Goal: Task Accomplishment & Management: Complete application form

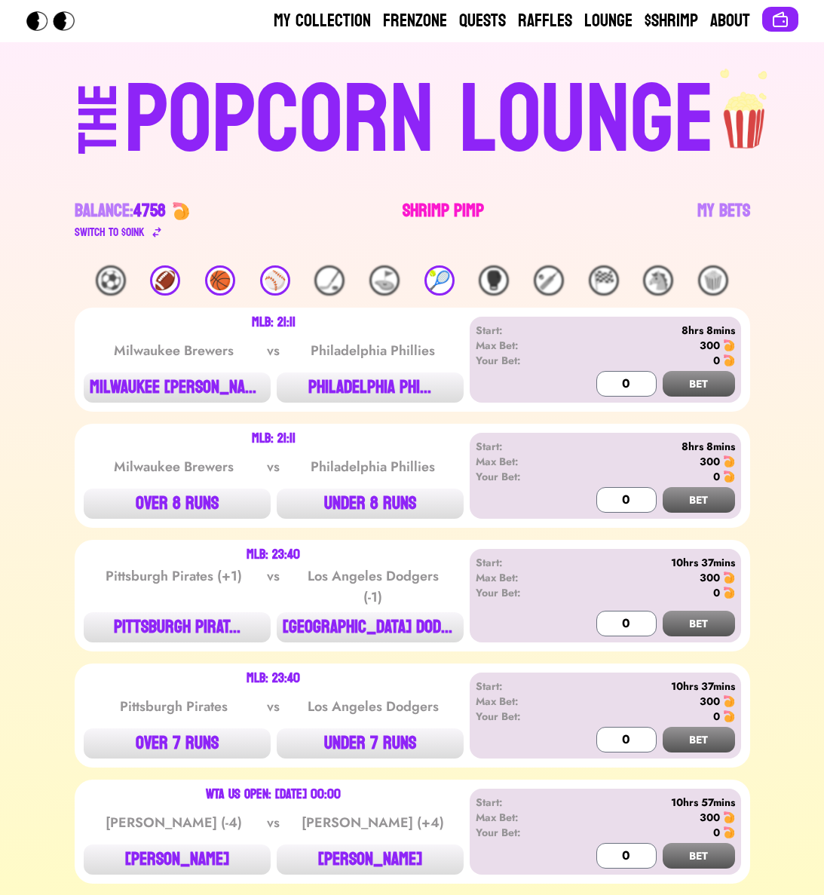
click at [474, 223] on link "Shrimp Pimp" at bounding box center [443, 220] width 81 height 42
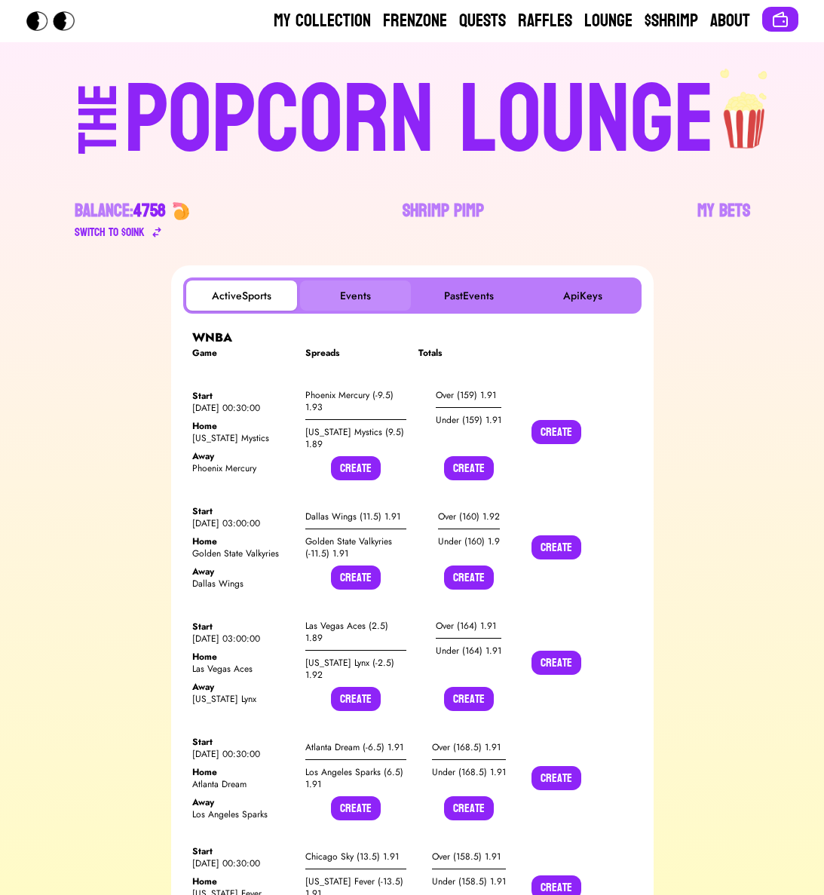
click at [363, 285] on button "Events" at bounding box center [355, 296] width 111 height 30
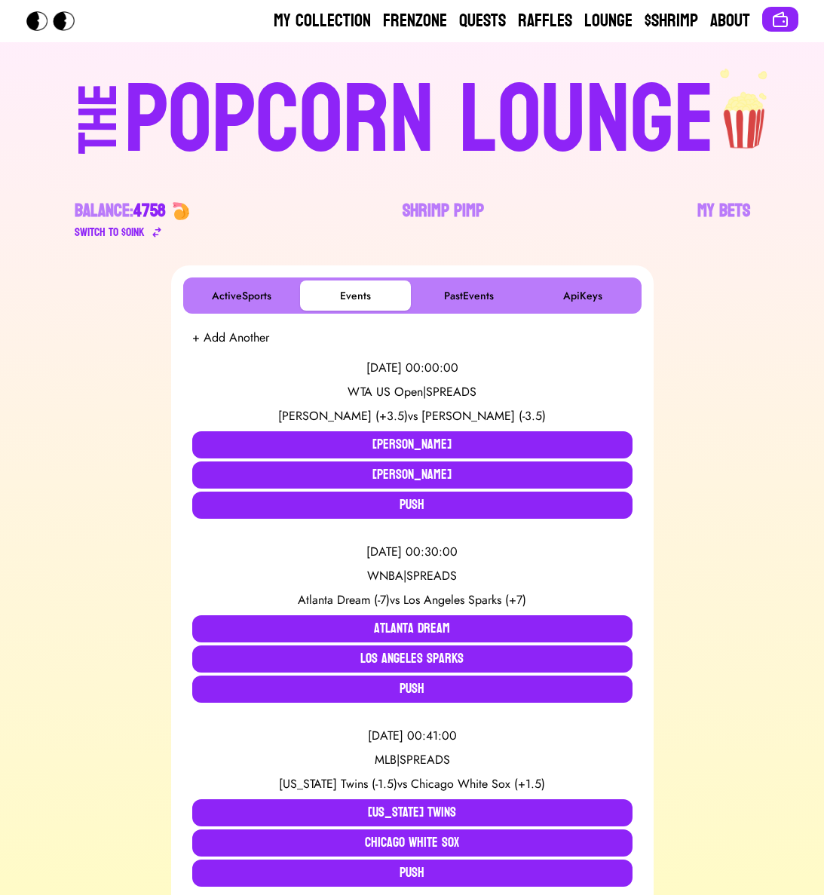
click at [256, 341] on button "+ Add Another" at bounding box center [230, 338] width 77 height 18
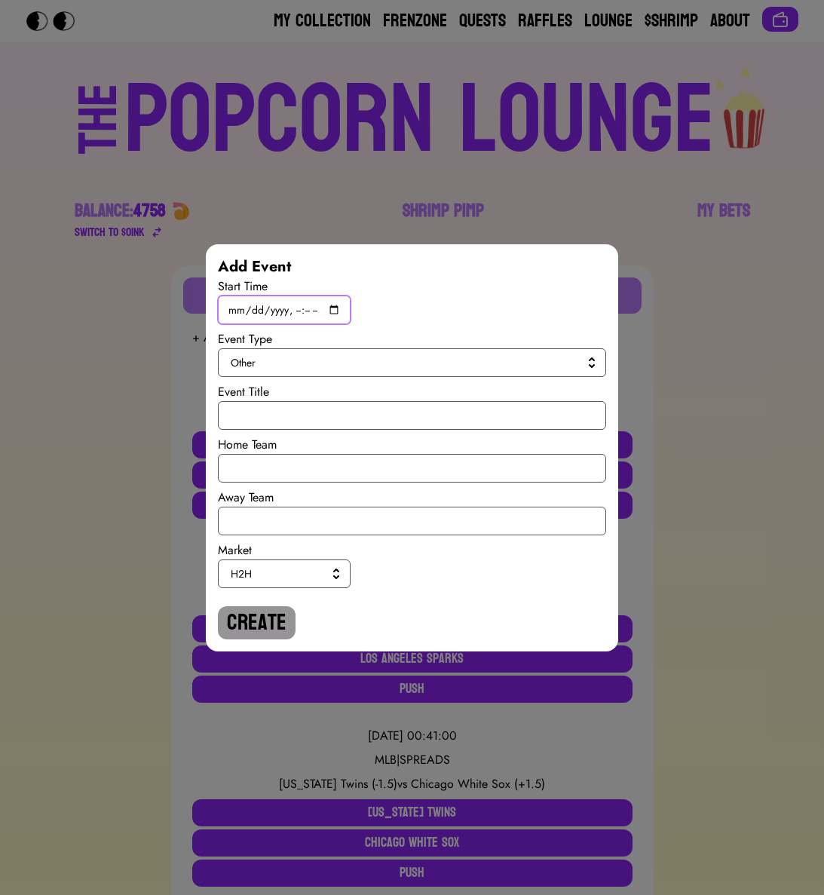
click at [340, 309] on input "datetime-local" at bounding box center [284, 310] width 133 height 29
type input "[DATE]T15:00"
click at [491, 361] on span "Other" at bounding box center [409, 362] width 357 height 15
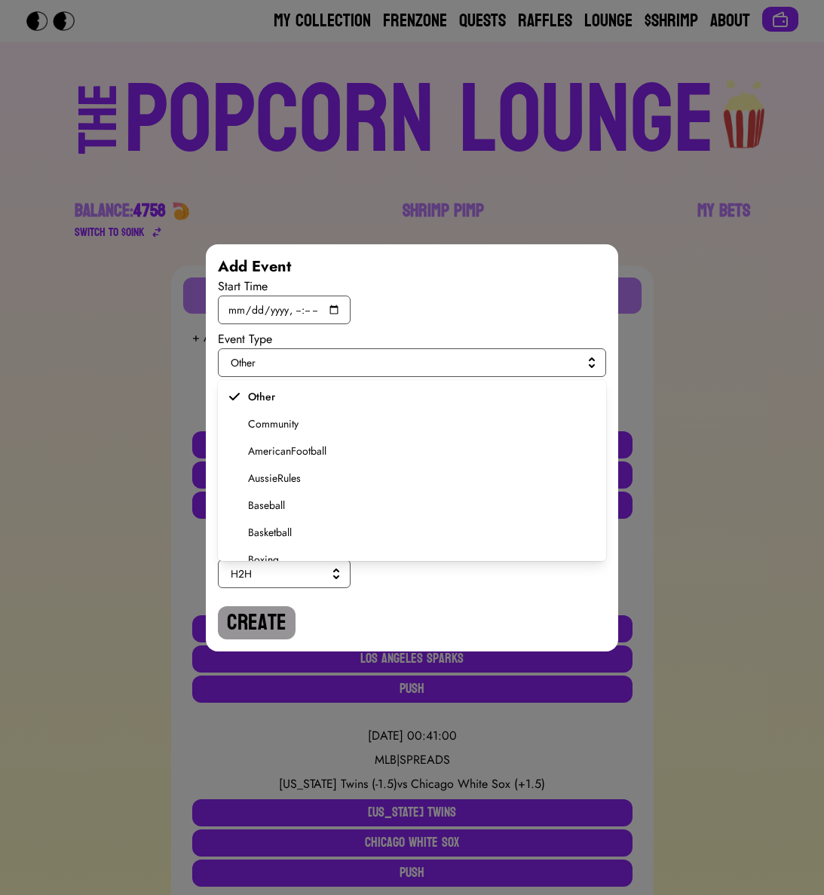
scroll to position [287, 0]
click at [259, 494] on span "Soccer" at bounding box center [421, 490] width 346 height 15
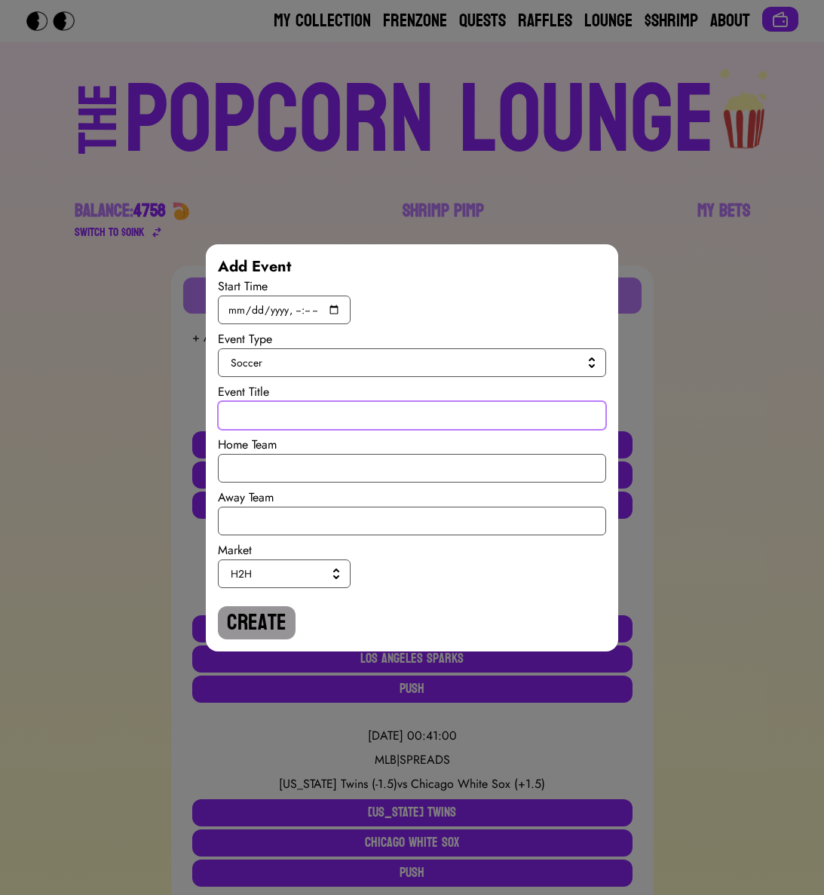
click at [268, 413] on input "text" at bounding box center [412, 415] width 388 height 29
click at [258, 410] on input "World Cup Quali" at bounding box center [412, 415] width 388 height 29
type input "World Cup Quali"
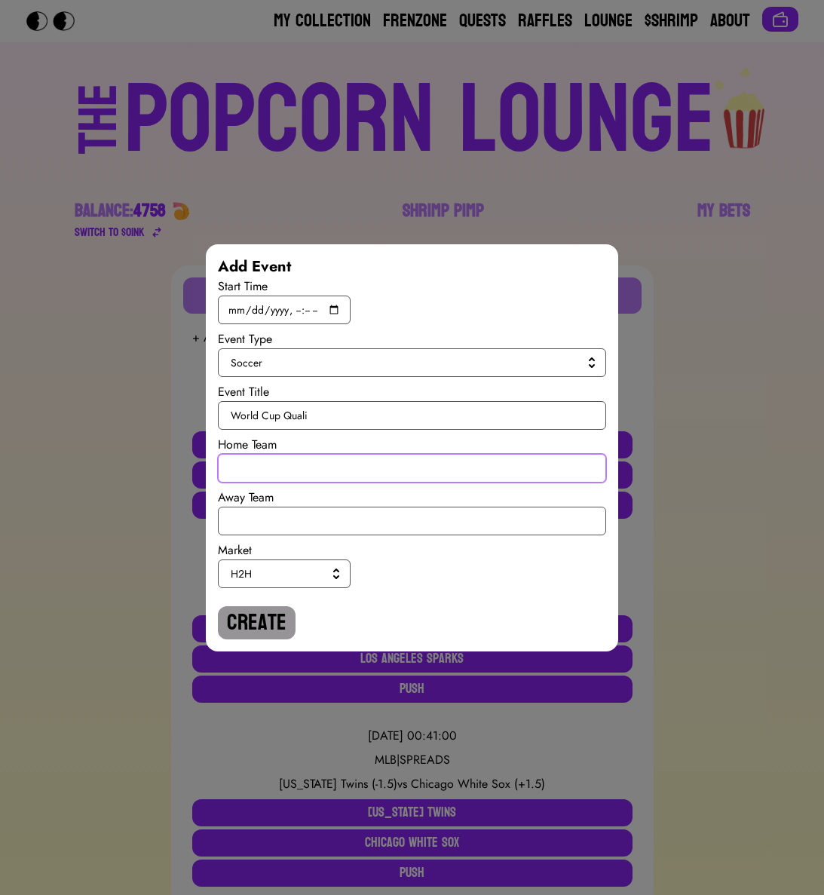
click at [267, 462] on input "text" at bounding box center [412, 468] width 388 height 29
type input "[GEOGRAPHIC_DATA]"
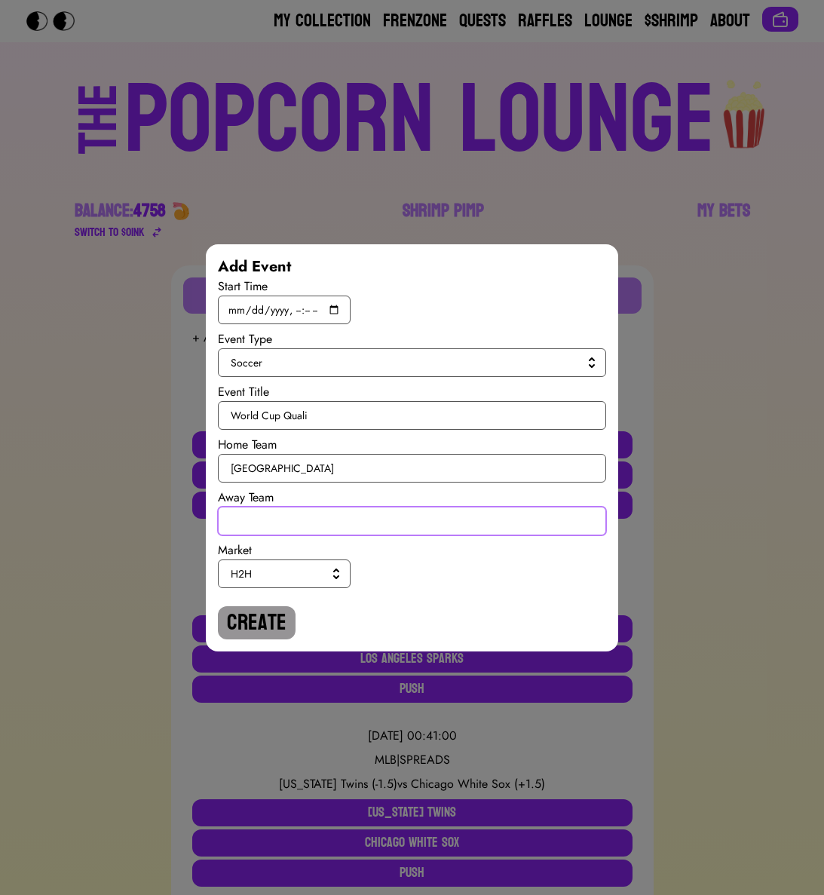
click at [259, 524] on input "text" at bounding box center [412, 521] width 388 height 29
type input "[GEOGRAPHIC_DATA]"
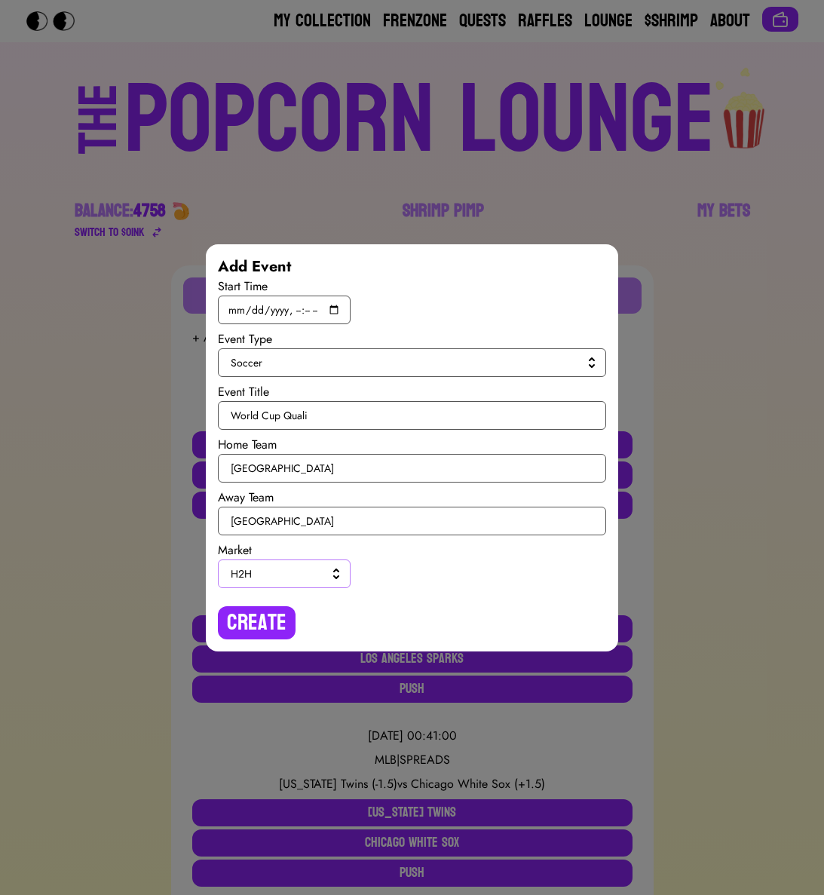
click at [268, 573] on span "H2H" at bounding box center [281, 573] width 101 height 15
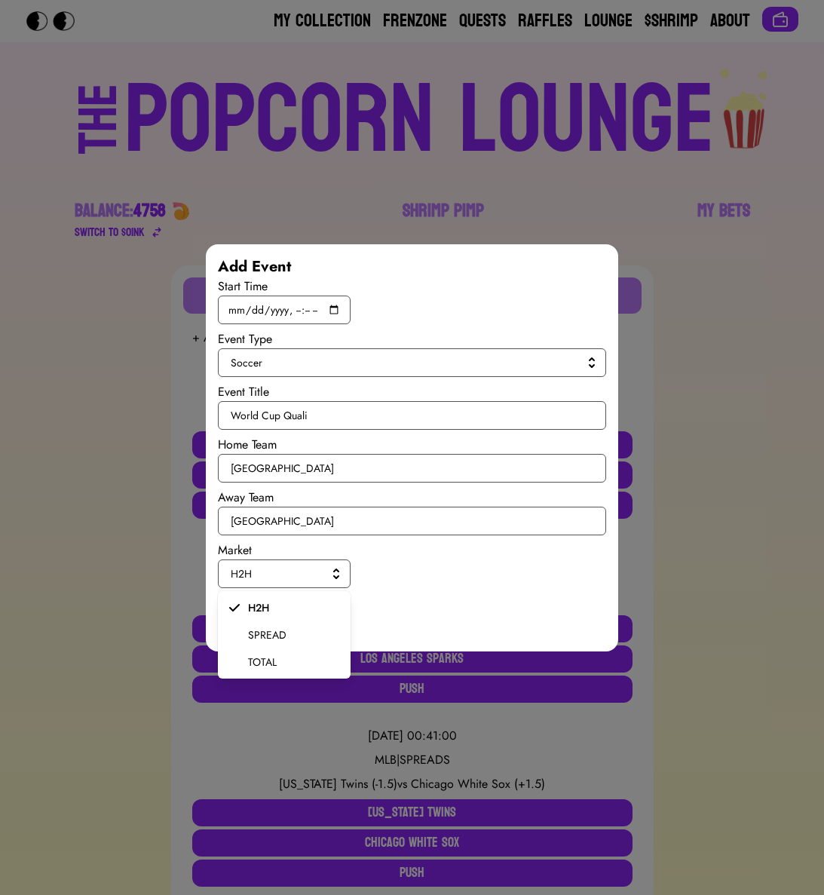
click at [266, 631] on span "SPREAD" at bounding box center [293, 634] width 90 height 15
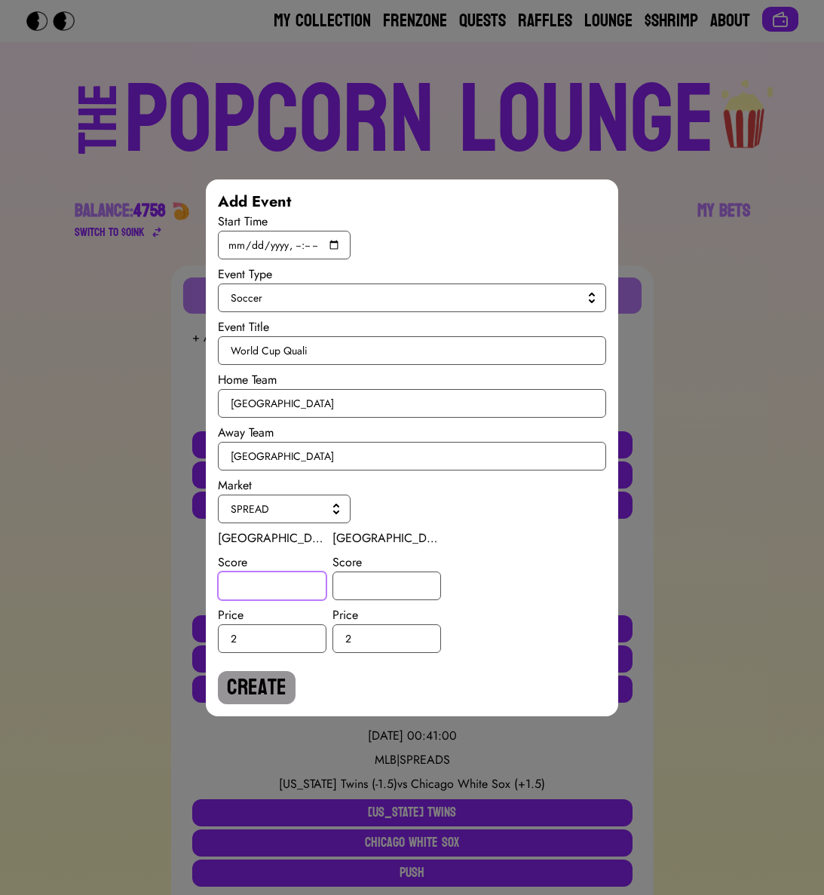
click at [256, 595] on input "number" at bounding box center [272, 586] width 109 height 29
type input "1"
click at [352, 599] on input "number" at bounding box center [387, 586] width 109 height 29
type input "-1"
click at [271, 681] on button "Create" at bounding box center [257, 687] width 78 height 33
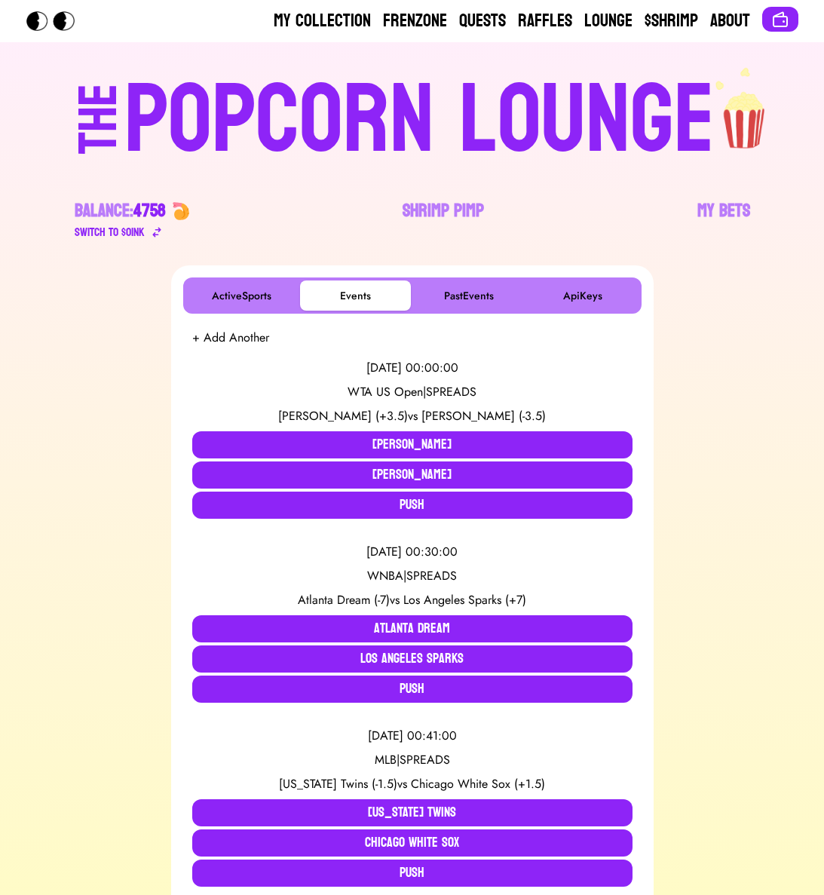
click at [253, 338] on button "+ Add Another" at bounding box center [230, 338] width 77 height 18
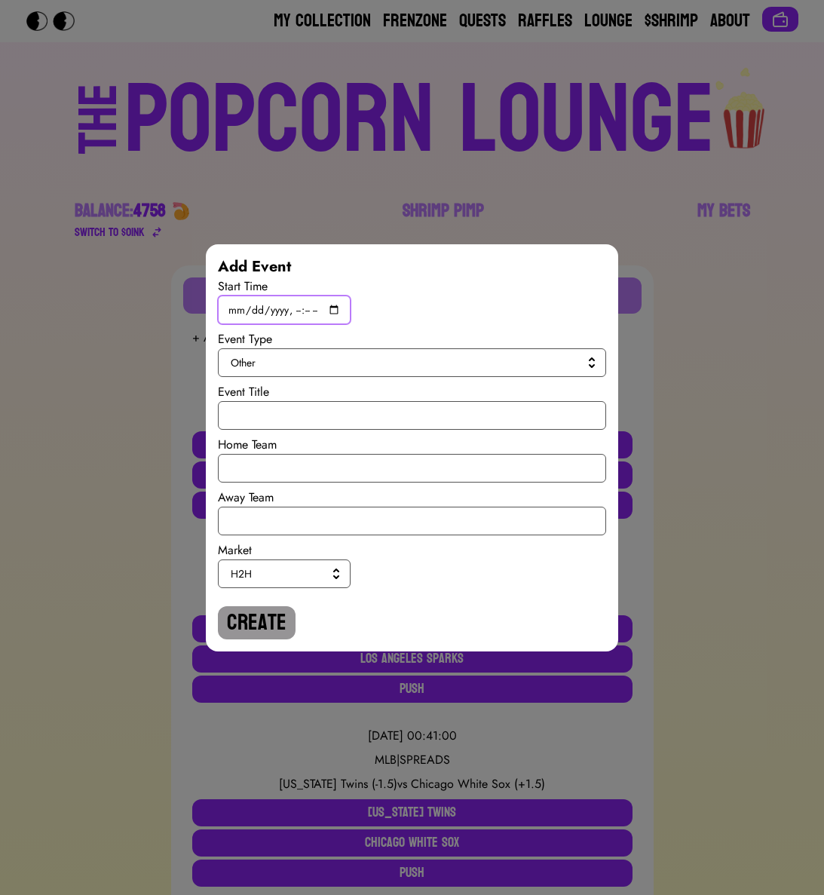
click at [326, 313] on input "datetime-local" at bounding box center [284, 310] width 133 height 29
click at [335, 305] on input "datetime-local" at bounding box center [284, 310] width 133 height 29
type input "[DATE]T17:00"
click at [500, 367] on span "Other" at bounding box center [409, 362] width 357 height 15
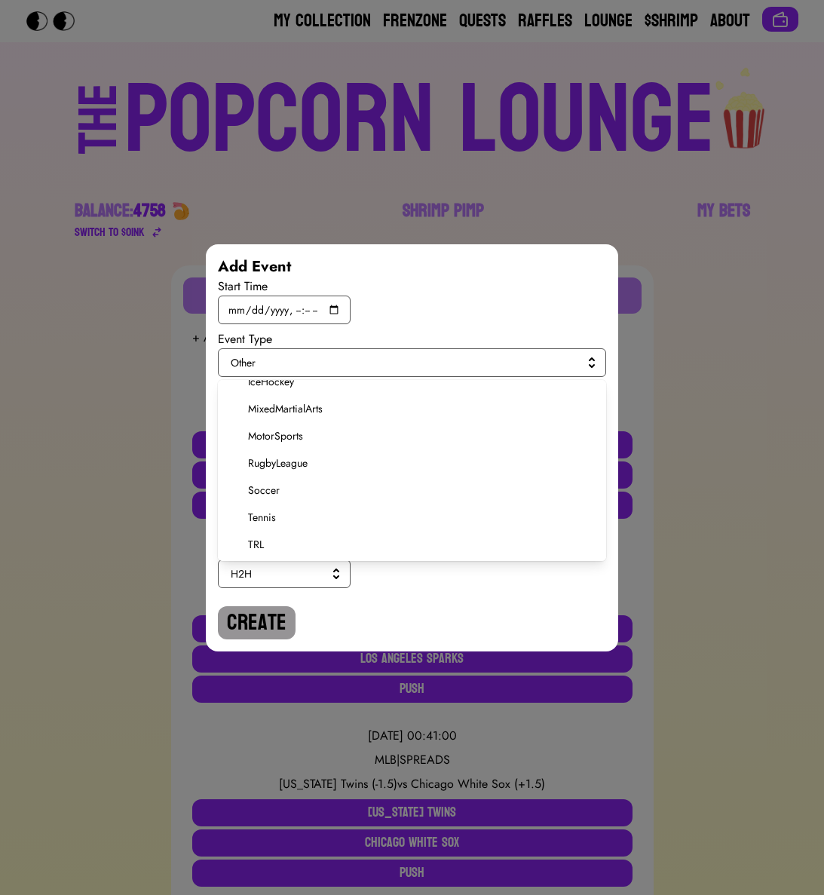
click at [269, 487] on span "Soccer" at bounding box center [421, 490] width 346 height 15
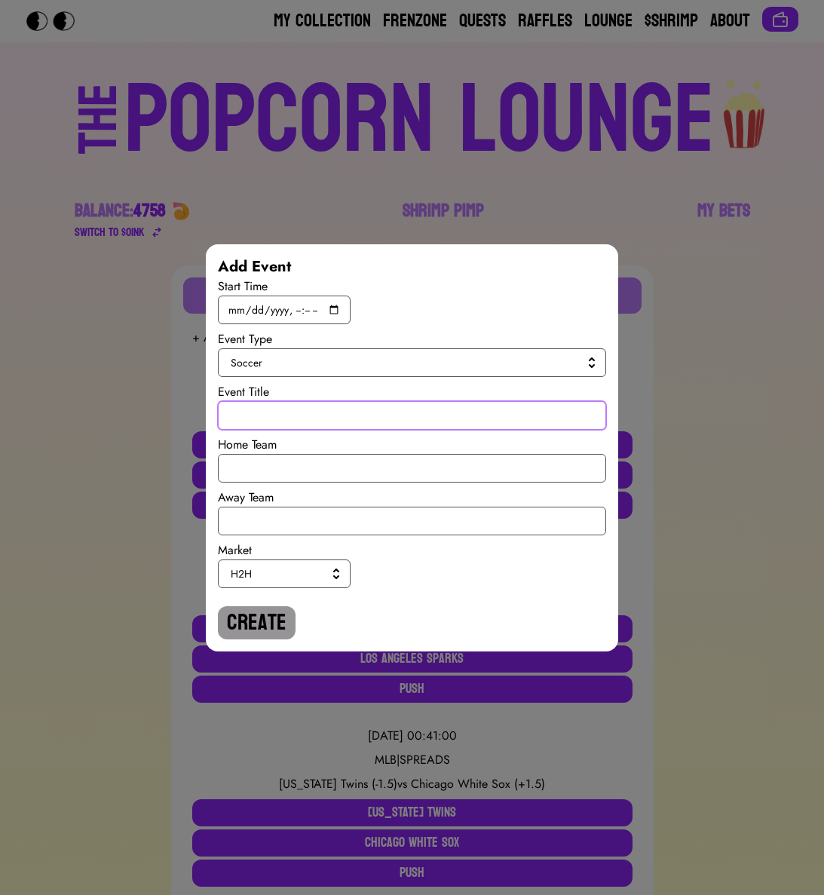
click at [274, 424] on input "text" at bounding box center [412, 415] width 388 height 29
paste input "World Cup Quali"
type input "World Cup Quali"
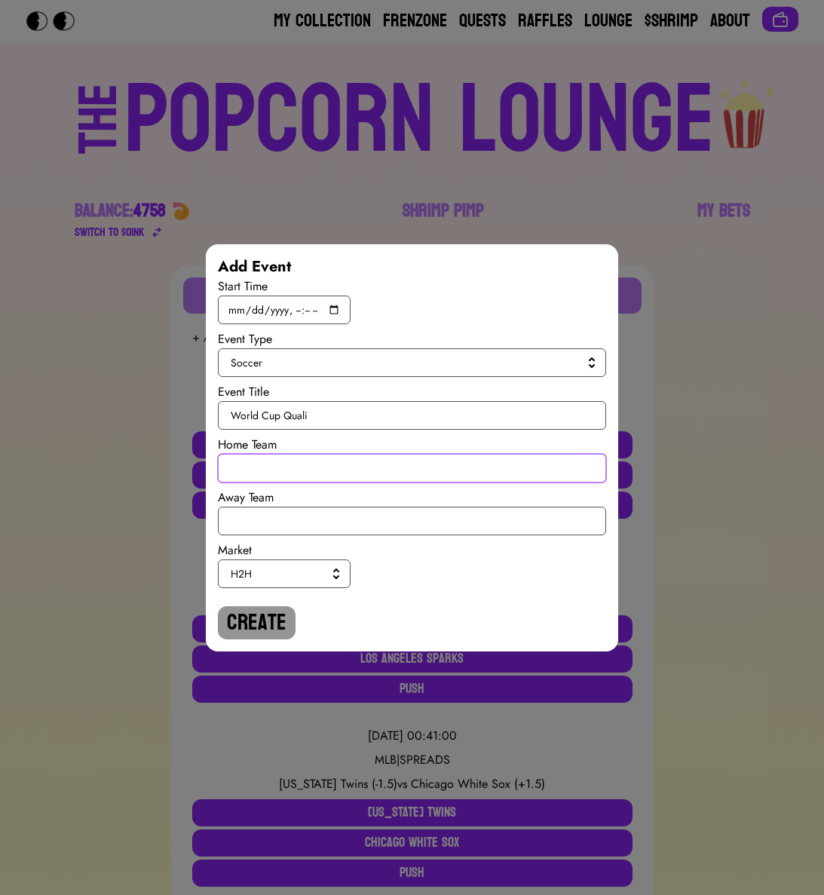
click at [274, 466] on input "text" at bounding box center [412, 468] width 388 height 29
type input "[US_STATE]"
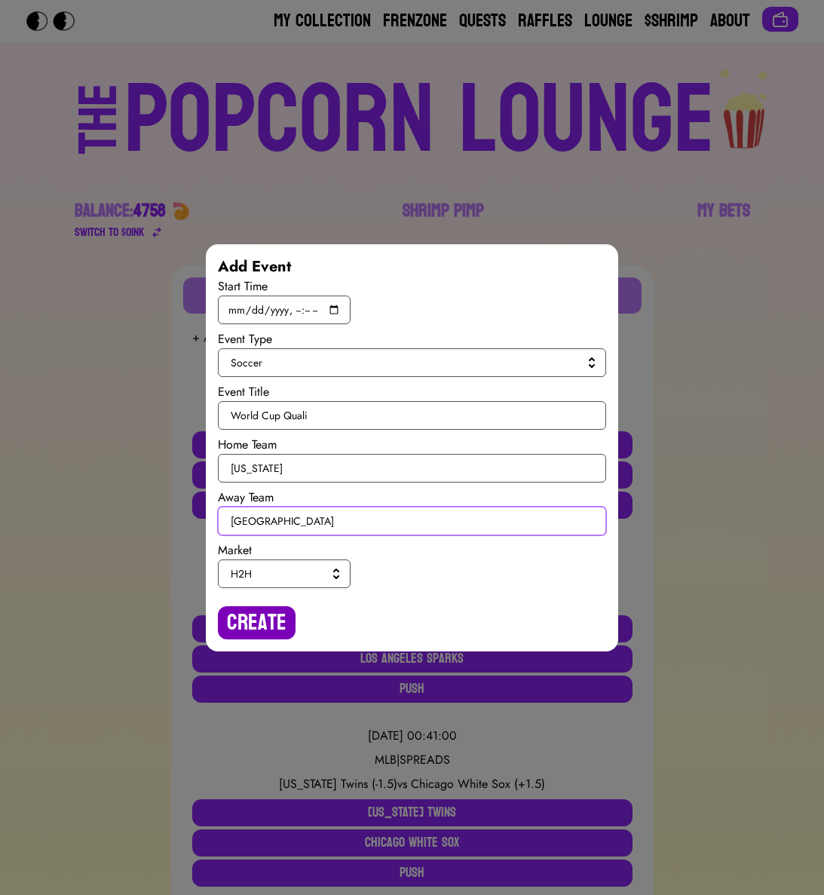
type input "[GEOGRAPHIC_DATA]"
click at [244, 621] on button "Create" at bounding box center [257, 622] width 78 height 33
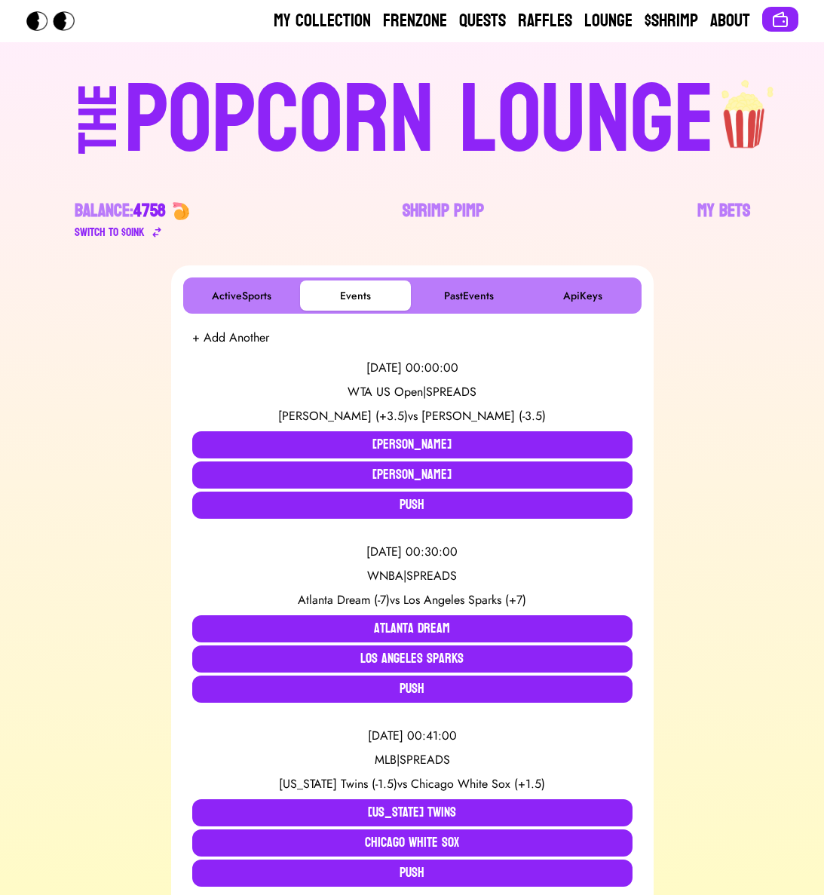
click at [228, 347] on div "[DATE] 00:00:00 WTA US Open | SPREADS [PERSON_NAME] (+3.5) vs [PERSON_NAME] (-3…" at bounding box center [412, 439] width 440 height 184
click at [240, 340] on button "+ Add Another" at bounding box center [230, 338] width 77 height 18
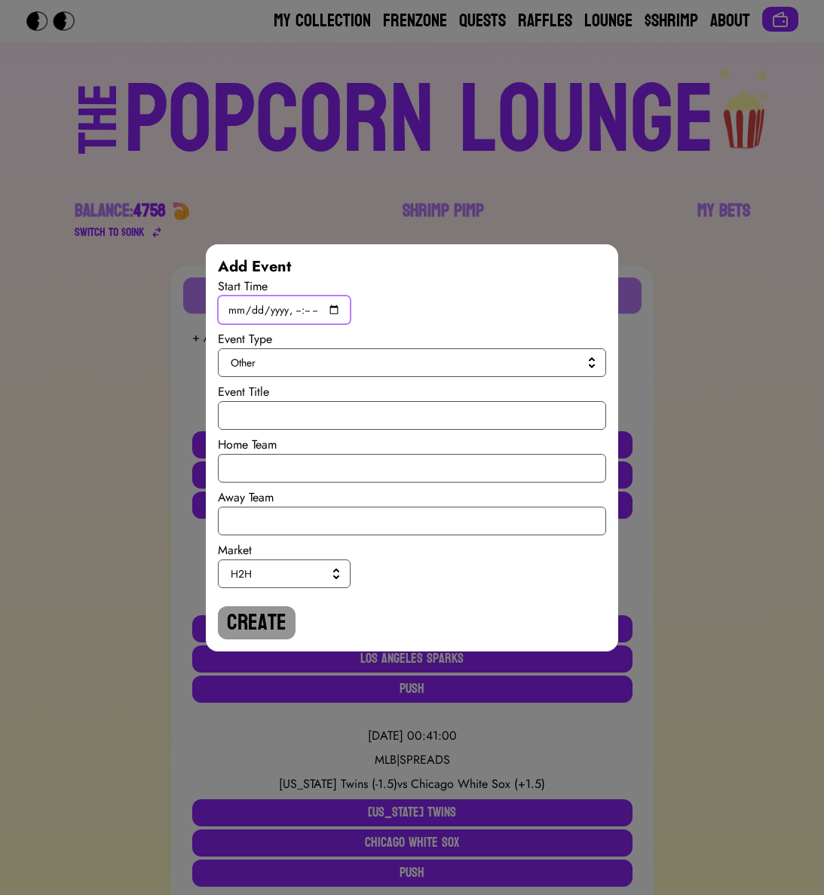
click at [338, 306] on input "datetime-local" at bounding box center [284, 310] width 133 height 29
type input "[DATE]T17:00"
click at [508, 355] on span "Other" at bounding box center [409, 362] width 357 height 15
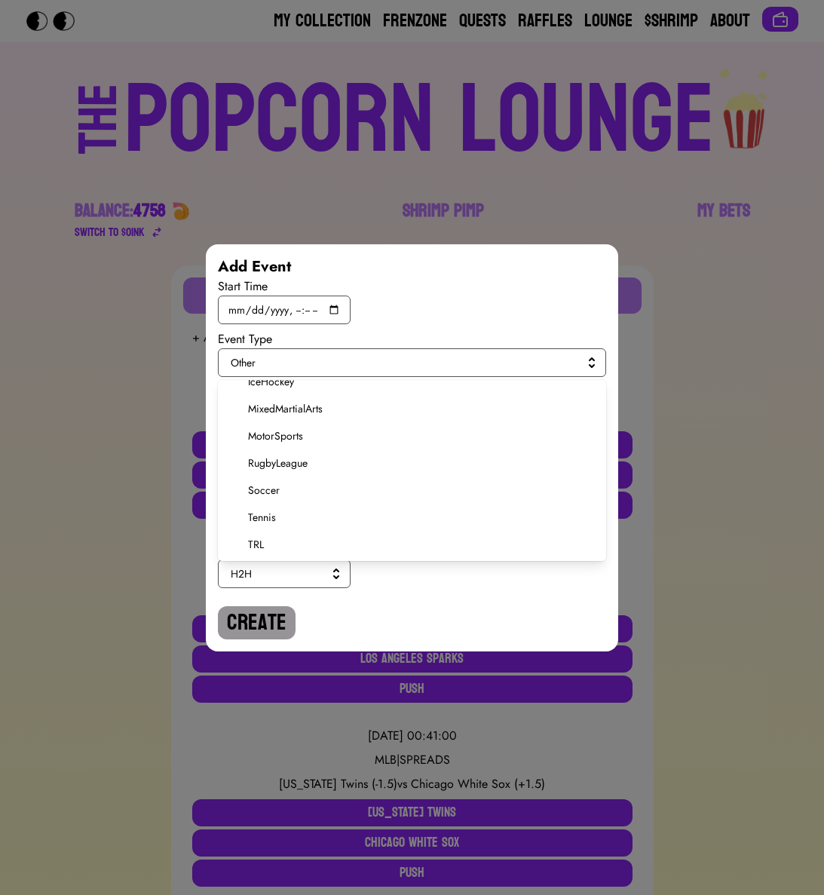
click at [274, 477] on li "Soccer" at bounding box center [412, 490] width 388 height 27
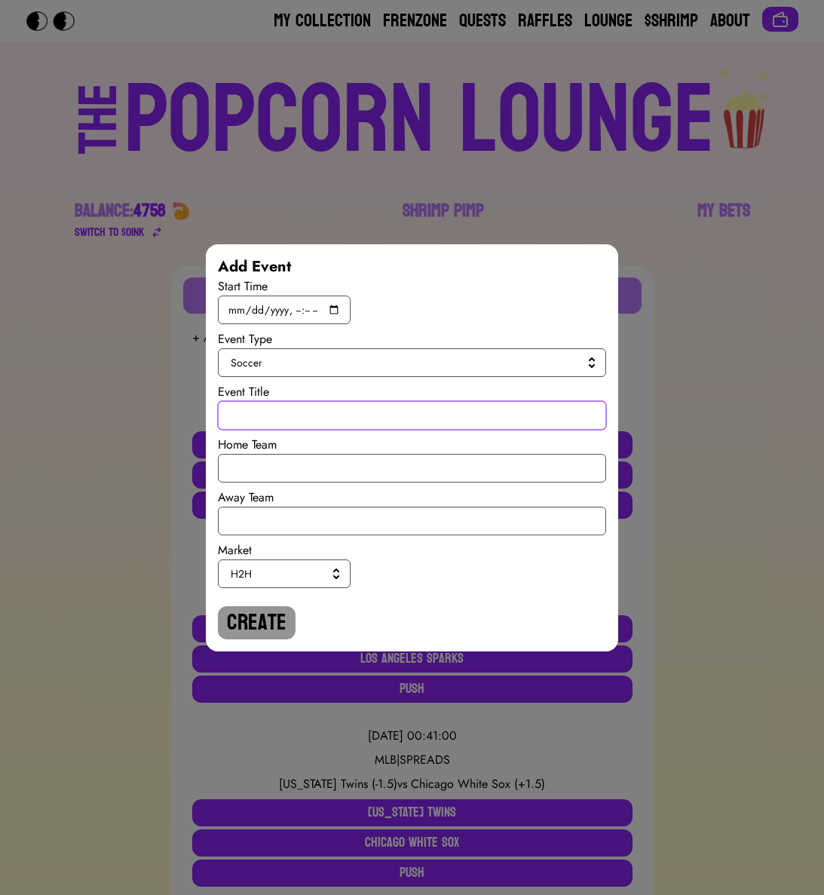
click at [284, 405] on input "text" at bounding box center [412, 415] width 388 height 29
paste input "World Cup Quali"
type input "World Cup Quali"
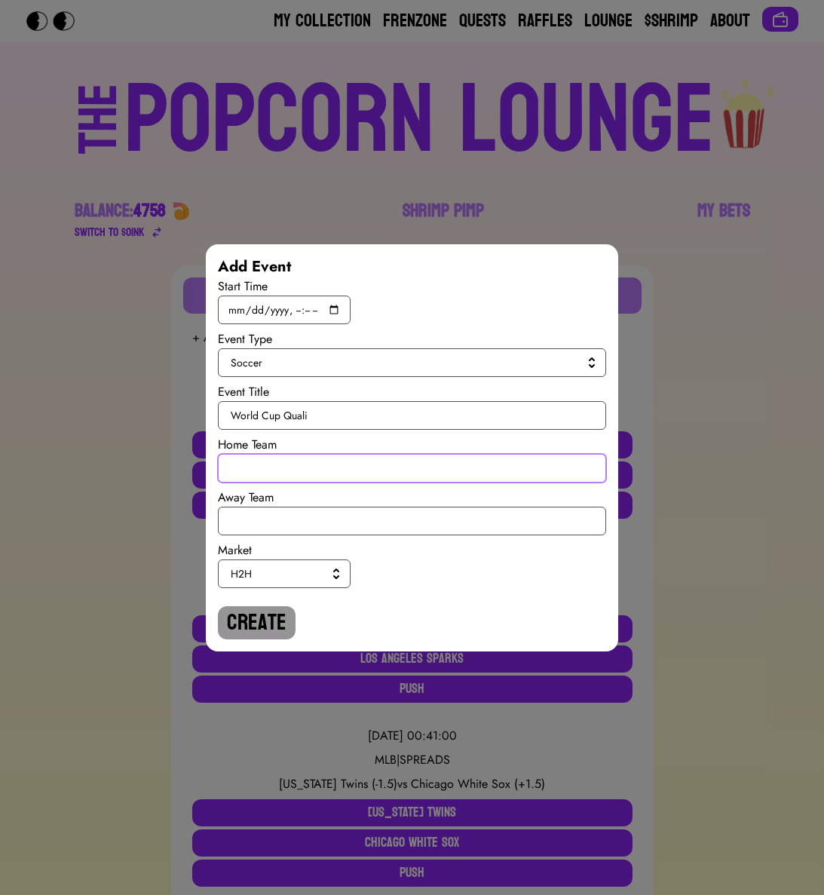
click at [271, 456] on input "text" at bounding box center [412, 468] width 388 height 29
type input "[GEOGRAPHIC_DATA]"
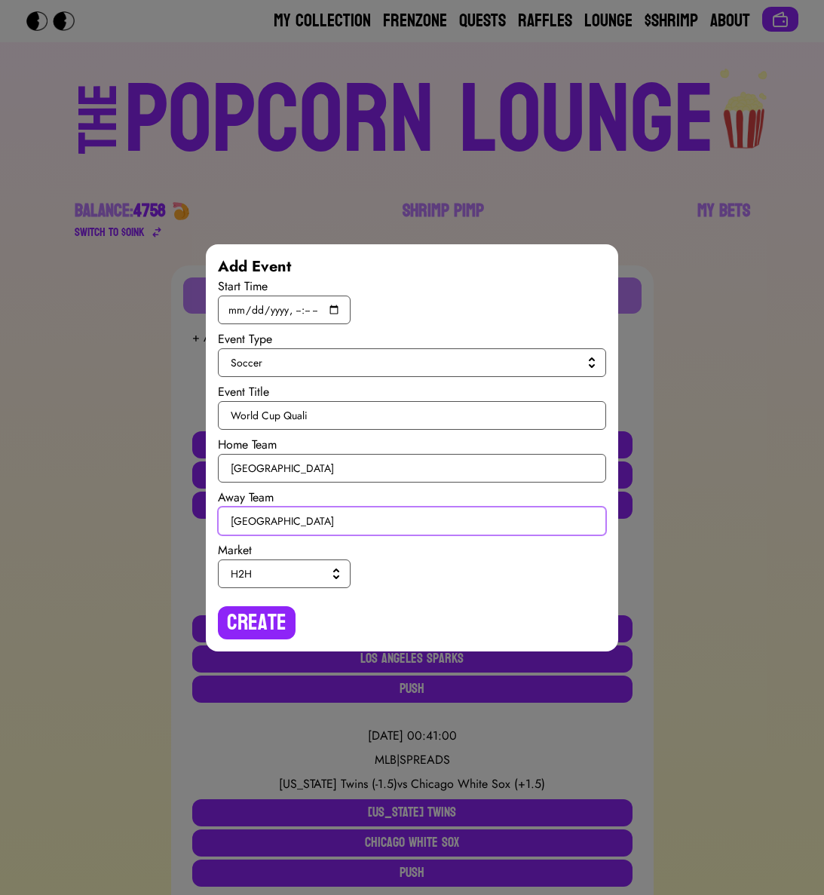
type input "[GEOGRAPHIC_DATA]"
click at [256, 578] on span "H2H" at bounding box center [281, 573] width 101 height 15
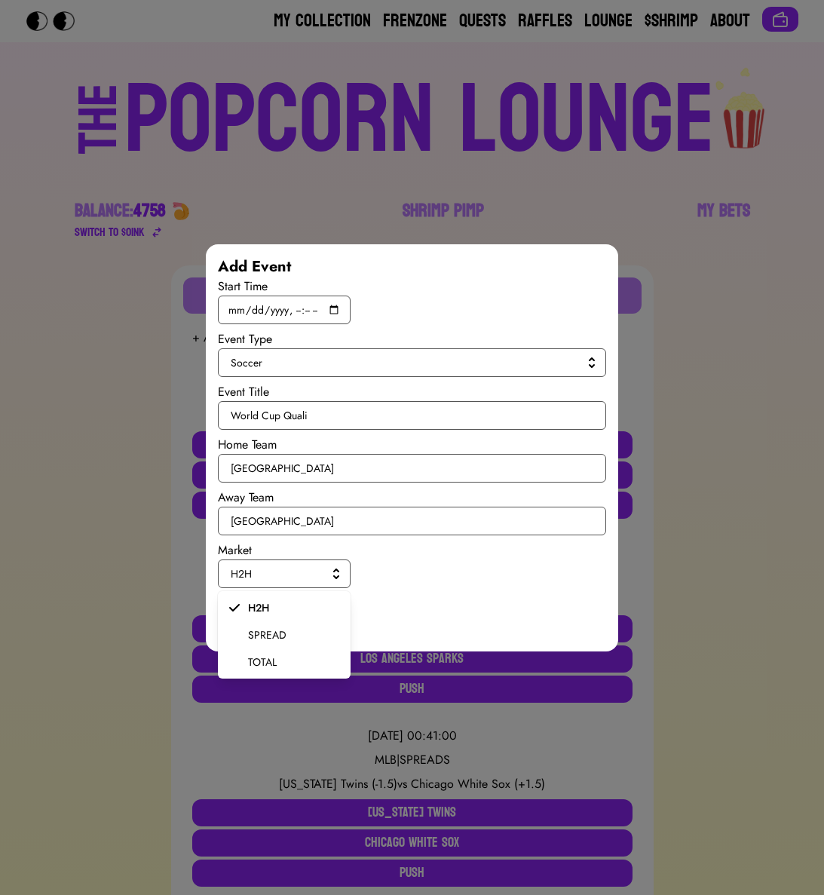
click at [256, 633] on span "SPREAD" at bounding box center [293, 634] width 90 height 15
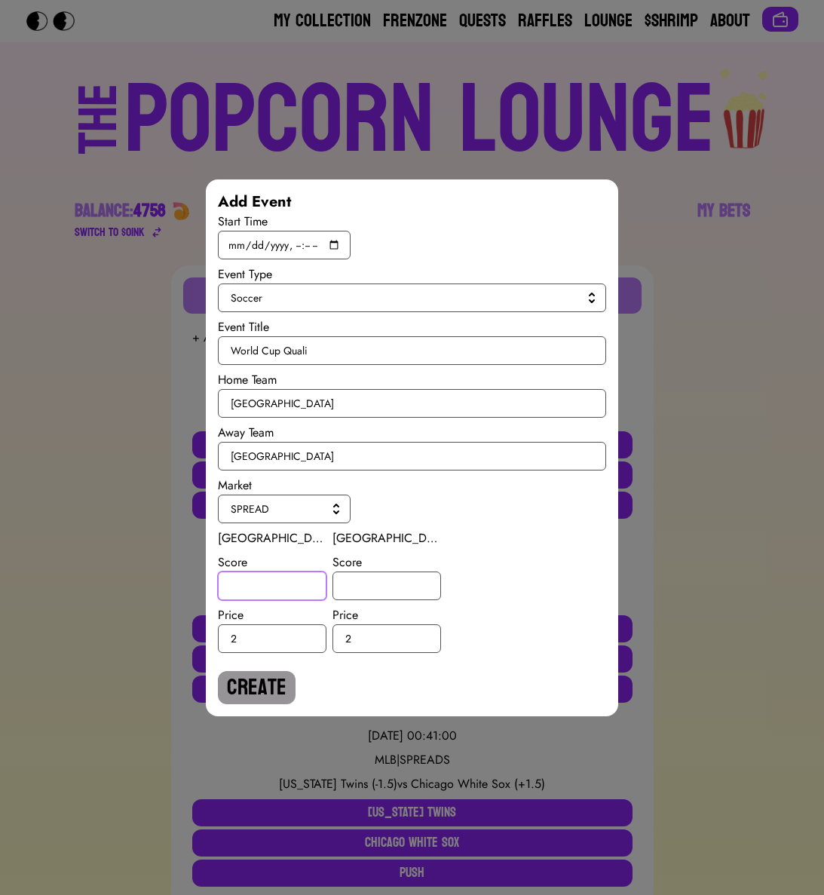
click at [255, 579] on input "number" at bounding box center [272, 586] width 109 height 29
type input "-0.5"
type input "0.5"
click at [245, 682] on button "Create" at bounding box center [257, 687] width 78 height 33
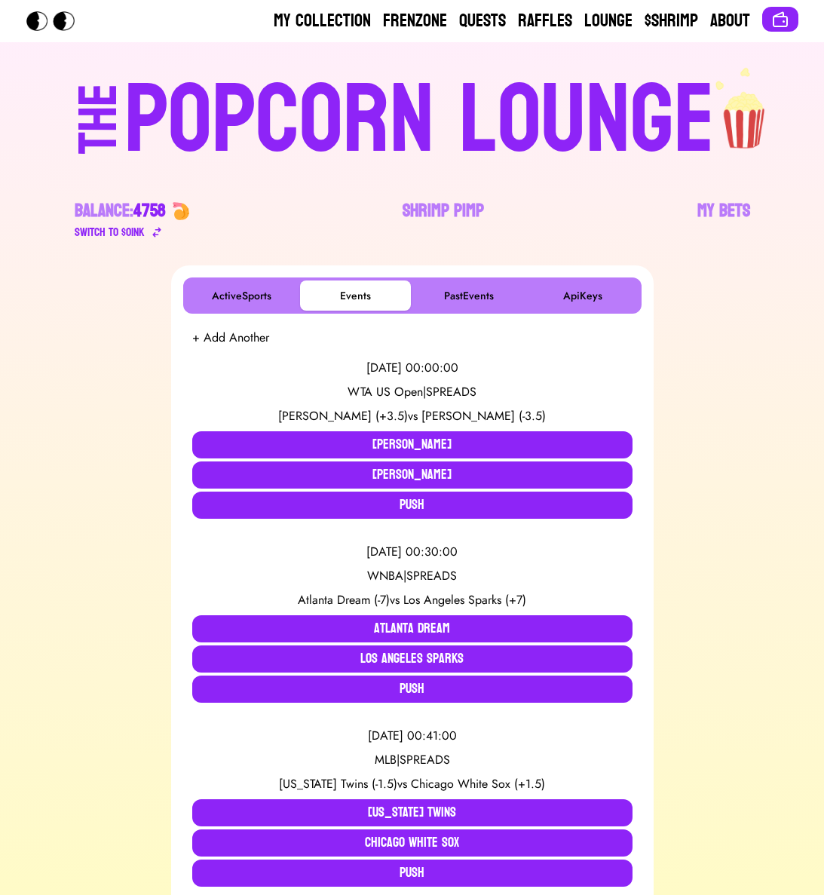
click at [249, 341] on button "+ Add Another" at bounding box center [230, 338] width 77 height 18
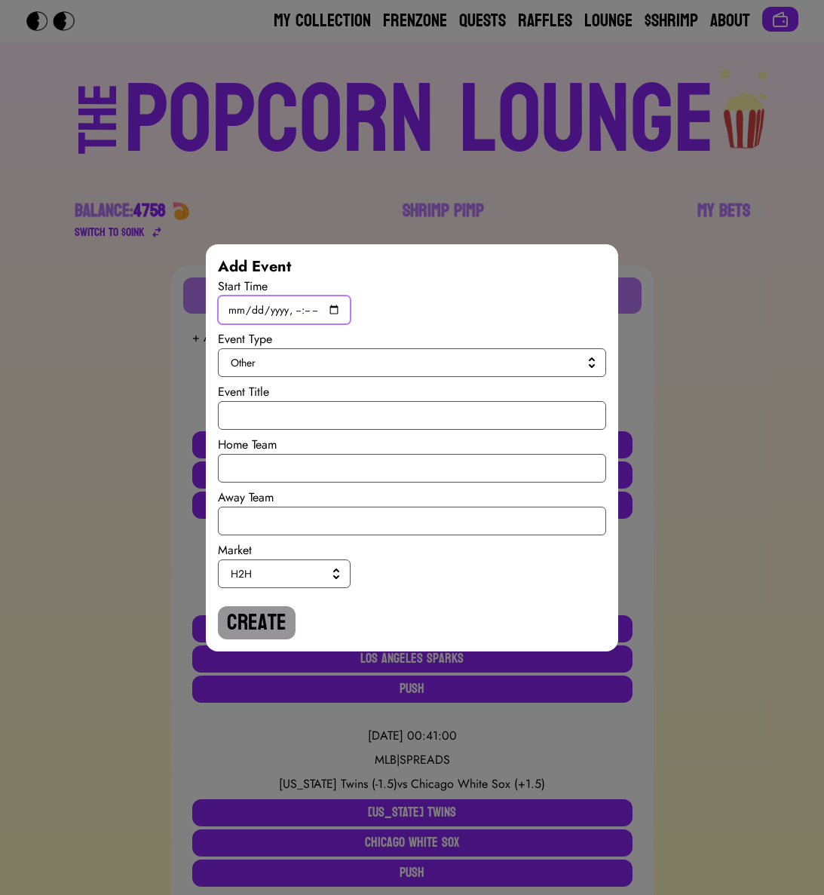
click at [334, 308] on input "datetime-local" at bounding box center [284, 310] width 133 height 29
type input "[DATE]T19:45"
click at [492, 358] on span "Other" at bounding box center [409, 362] width 357 height 15
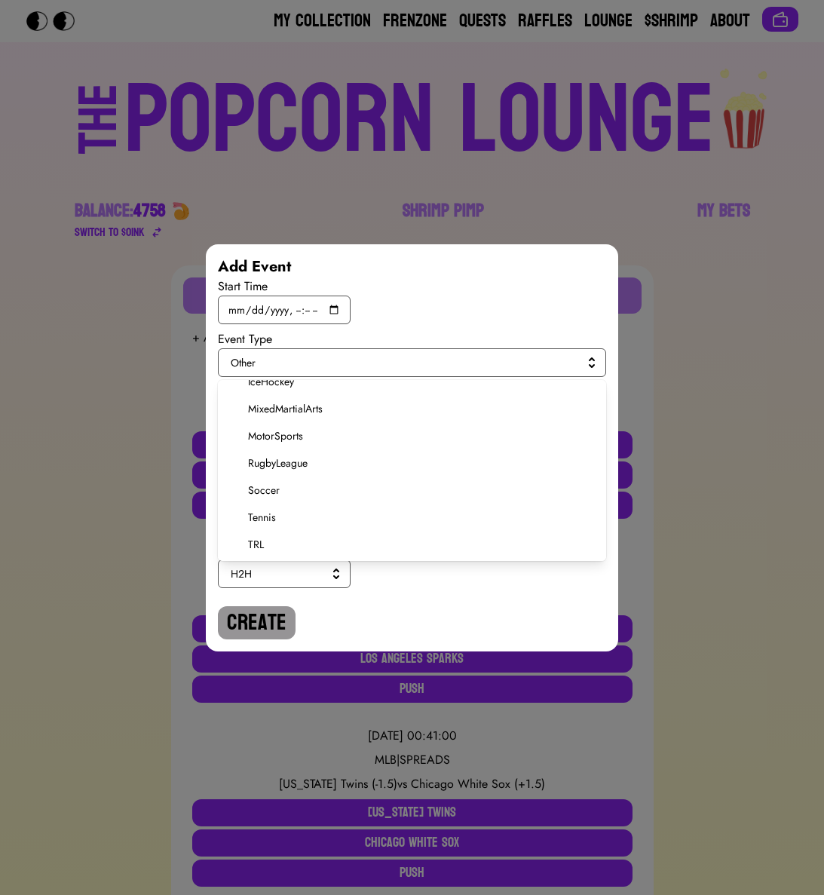
click at [270, 488] on span "Soccer" at bounding box center [421, 490] width 346 height 15
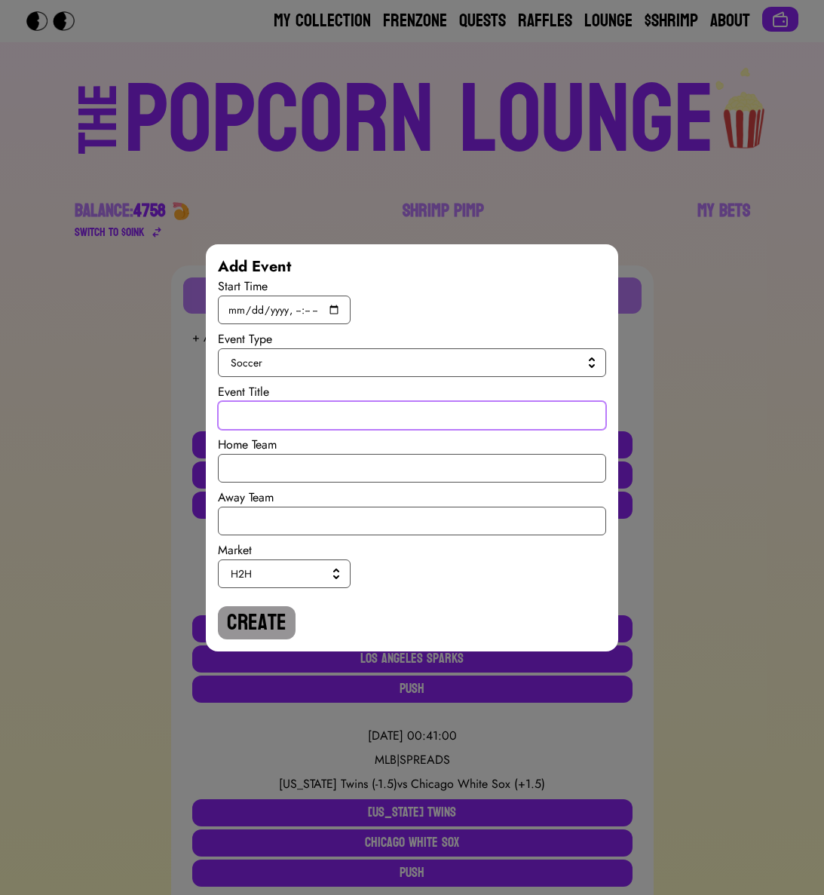
click at [272, 419] on input "text" at bounding box center [412, 415] width 388 height 29
paste input "World Cup Quali"
type input "World Cup Quali"
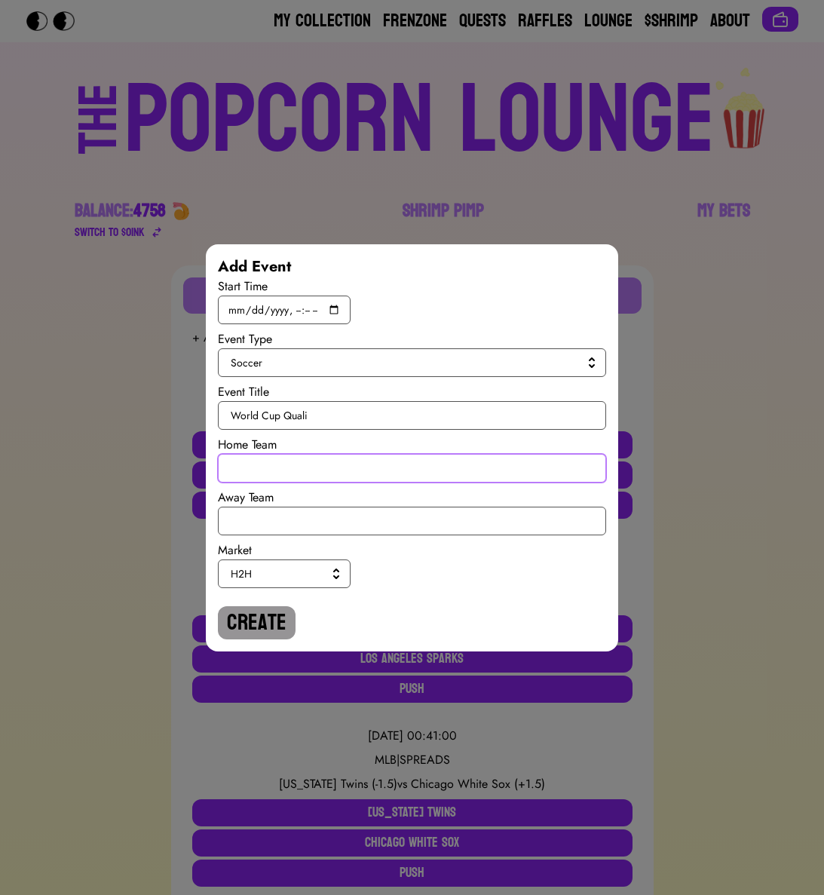
click at [274, 470] on input "text" at bounding box center [412, 468] width 388 height 29
type input "[GEOGRAPHIC_DATA]"
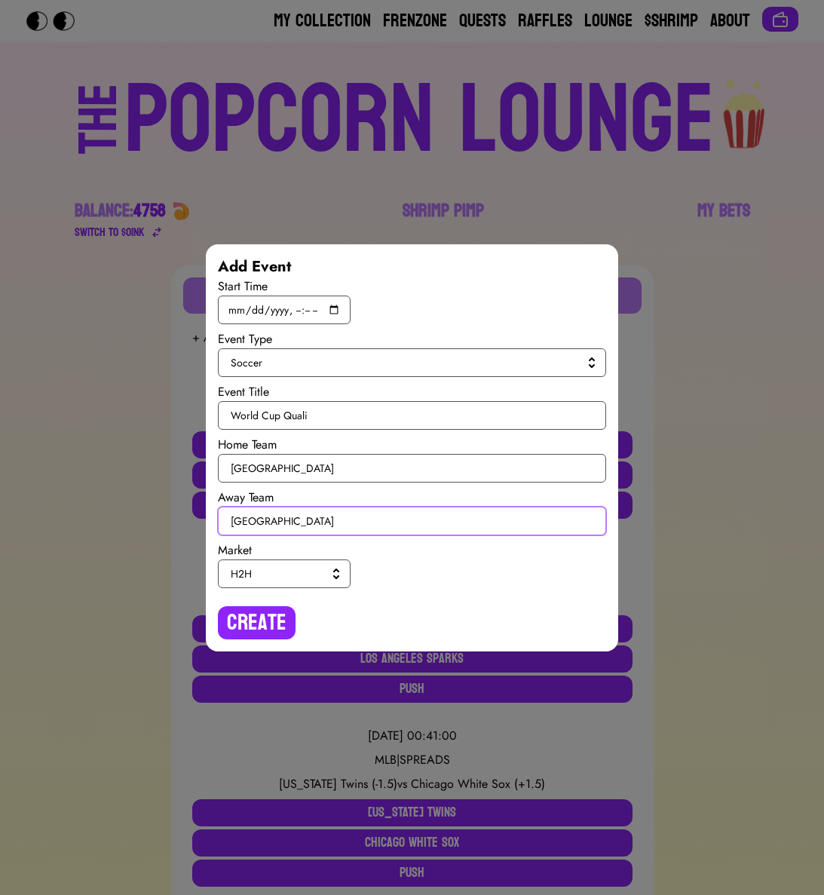
type input "[GEOGRAPHIC_DATA]"
click at [277, 581] on button "H2H" at bounding box center [284, 574] width 133 height 29
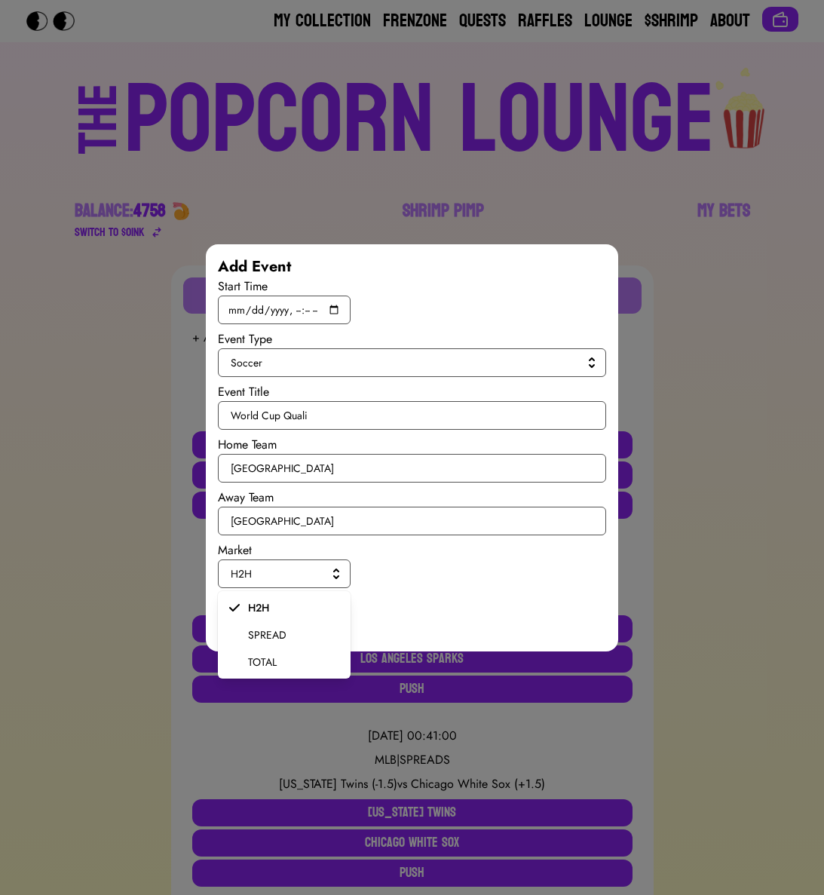
click at [268, 634] on span "SPREAD" at bounding box center [293, 634] width 90 height 15
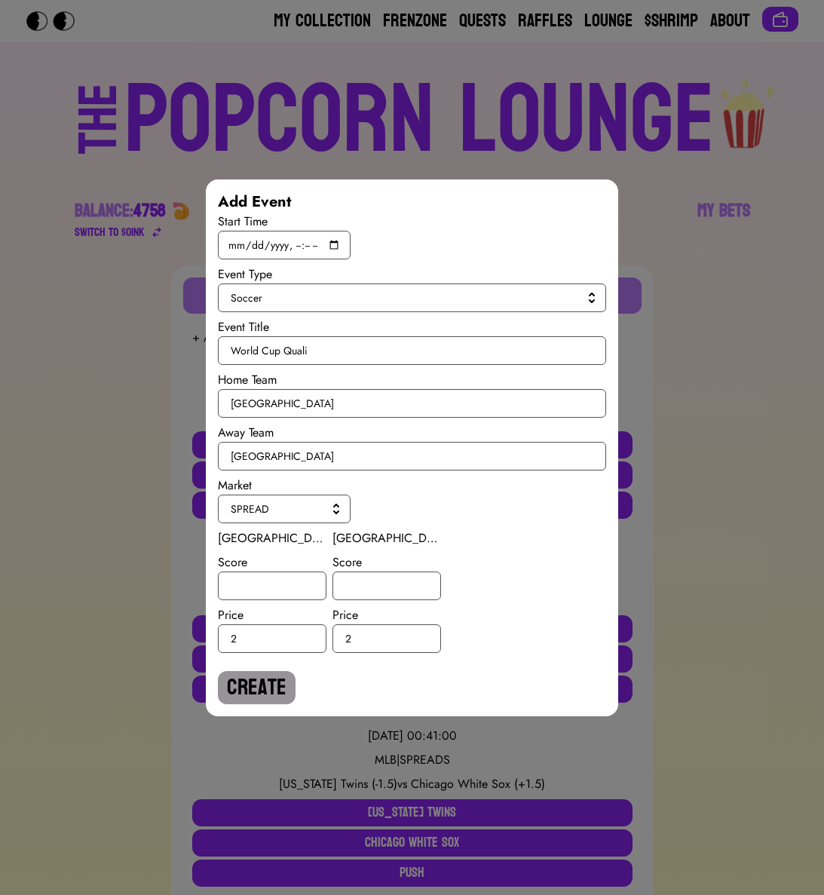
click at [258, 605] on div "Bulgaria Score Price 2" at bounding box center [272, 591] width 109 height 124
click at [258, 588] on input "number" at bounding box center [272, 586] width 109 height 29
type input "2.5"
type input "-2.5"
click at [260, 683] on button "Create" at bounding box center [257, 687] width 78 height 33
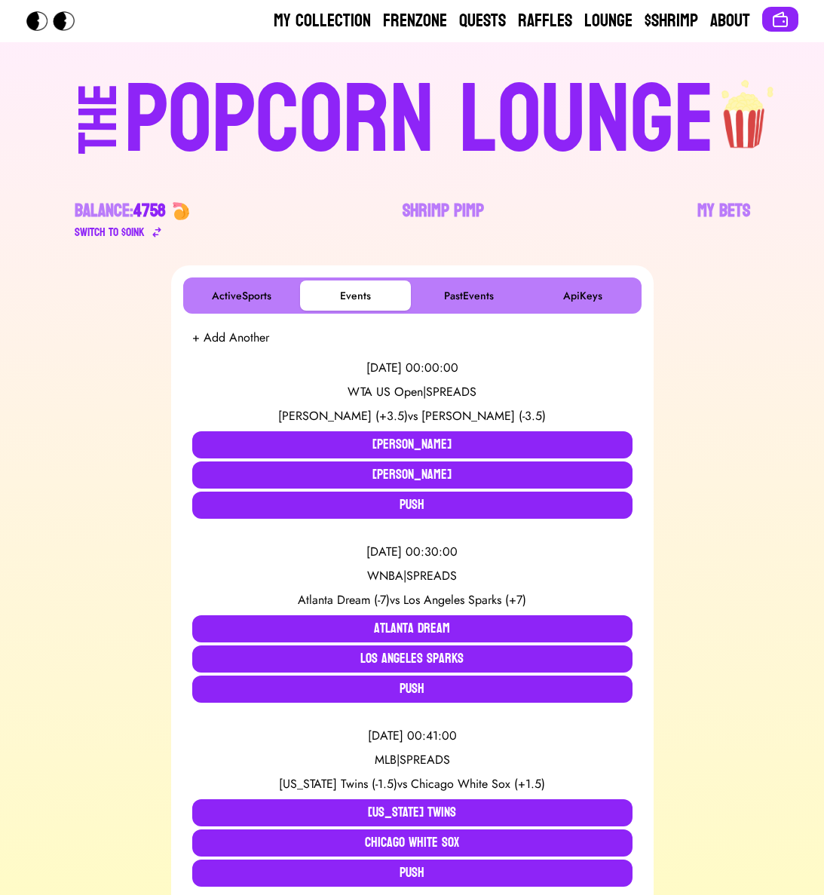
click at [220, 346] on button "+ Add Another" at bounding box center [230, 338] width 77 height 18
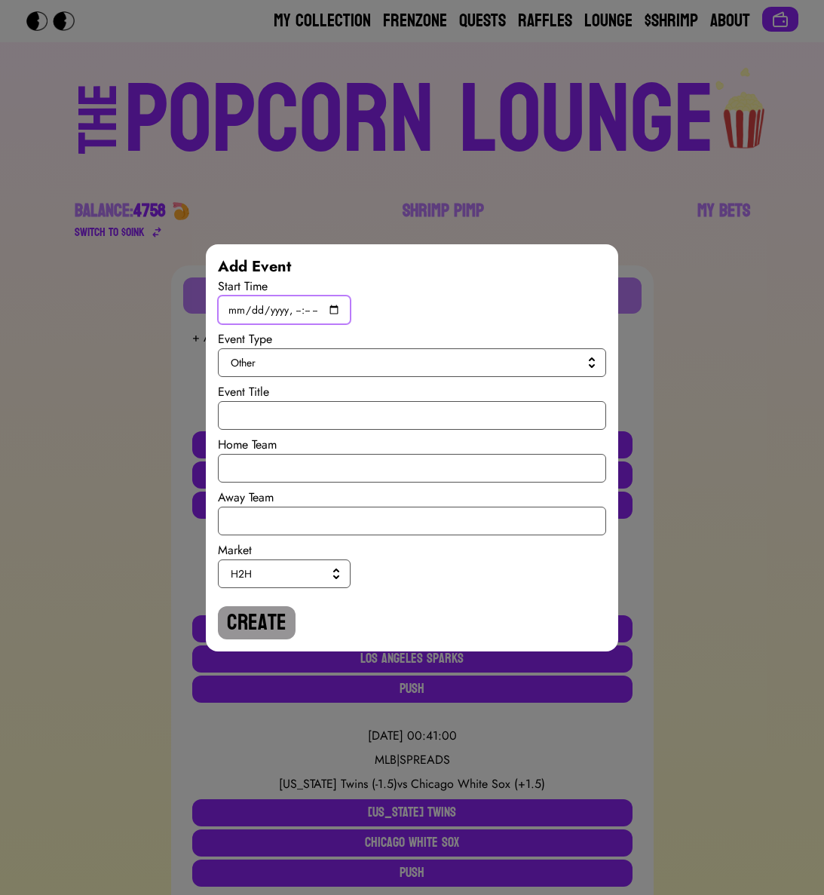
click at [333, 308] on input "datetime-local" at bounding box center [284, 310] width 133 height 29
type input "[DATE]T19:45"
click at [507, 360] on span "Other" at bounding box center [409, 362] width 357 height 15
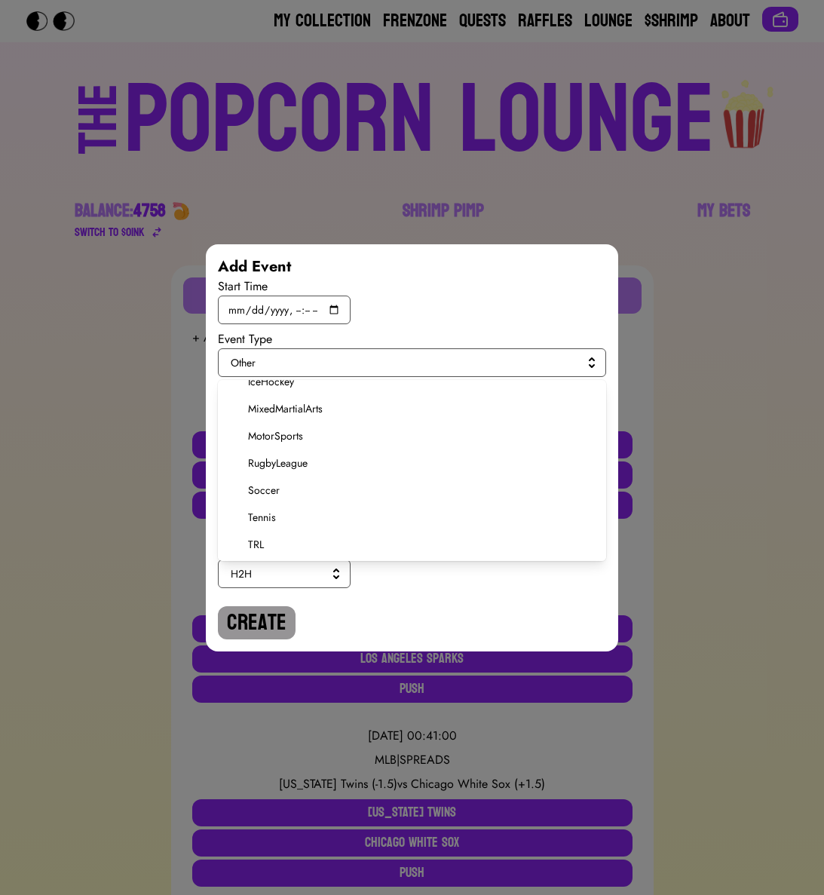
click at [262, 483] on span "Soccer" at bounding box center [421, 490] width 346 height 15
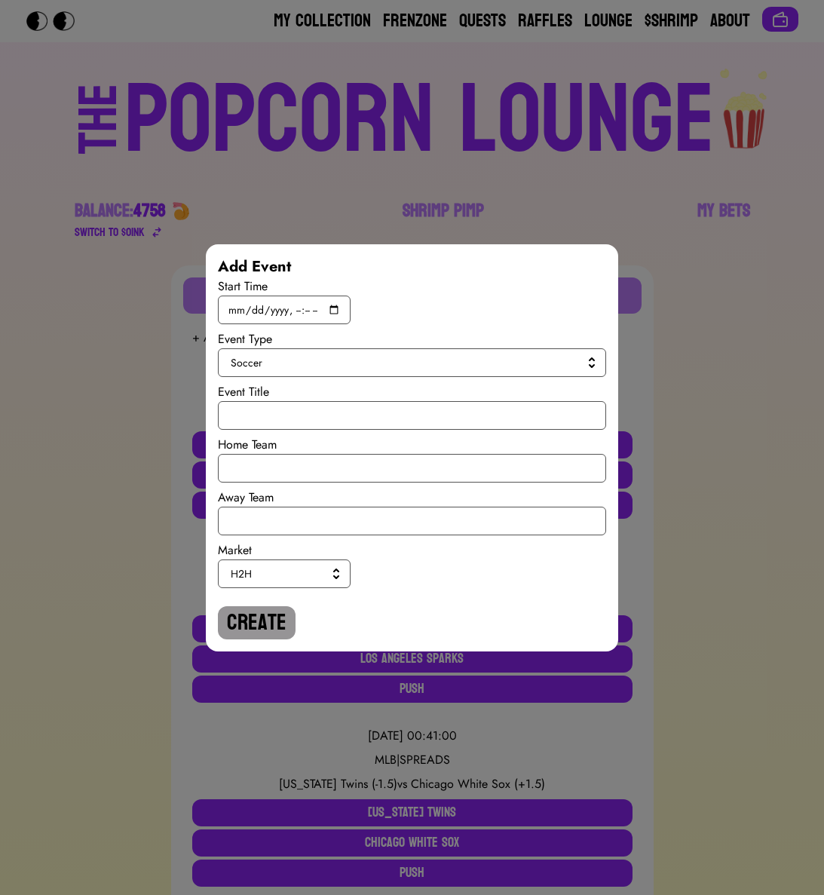
click at [268, 433] on div "Start Time Event Type Soccer Event Title Home Team Away Team Market H2H Create" at bounding box center [412, 459] width 388 height 362
click at [268, 421] on input "text" at bounding box center [412, 415] width 388 height 29
paste input "World Cup Quali"
type input "World Cup Quali"
click at [268, 460] on input "text" at bounding box center [412, 468] width 388 height 29
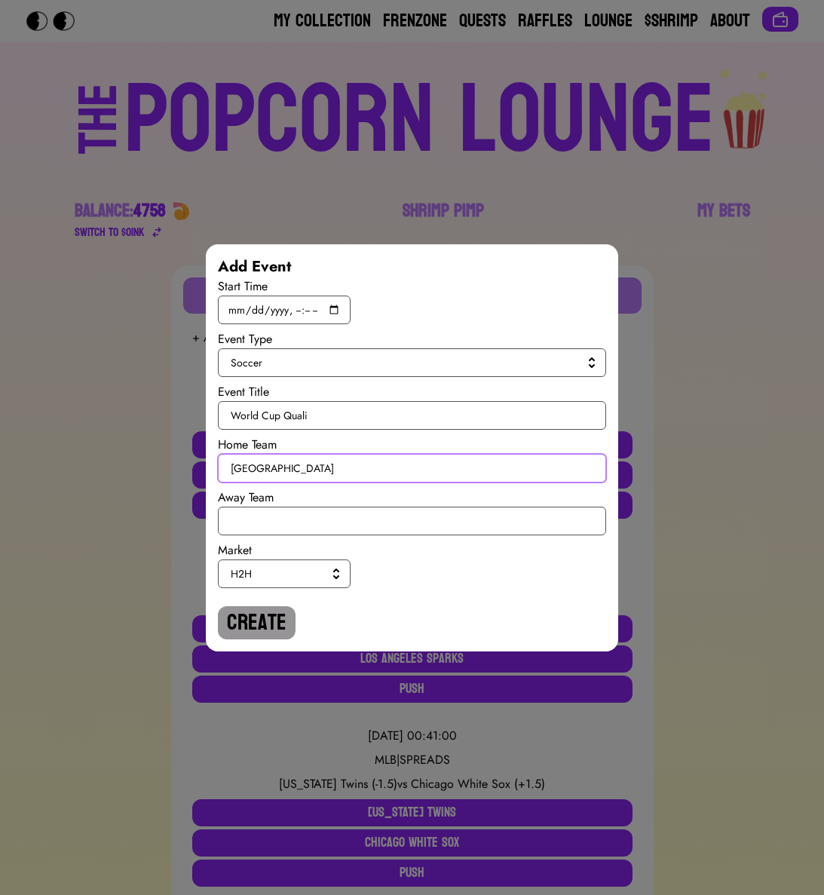
type input "[GEOGRAPHIC_DATA]"
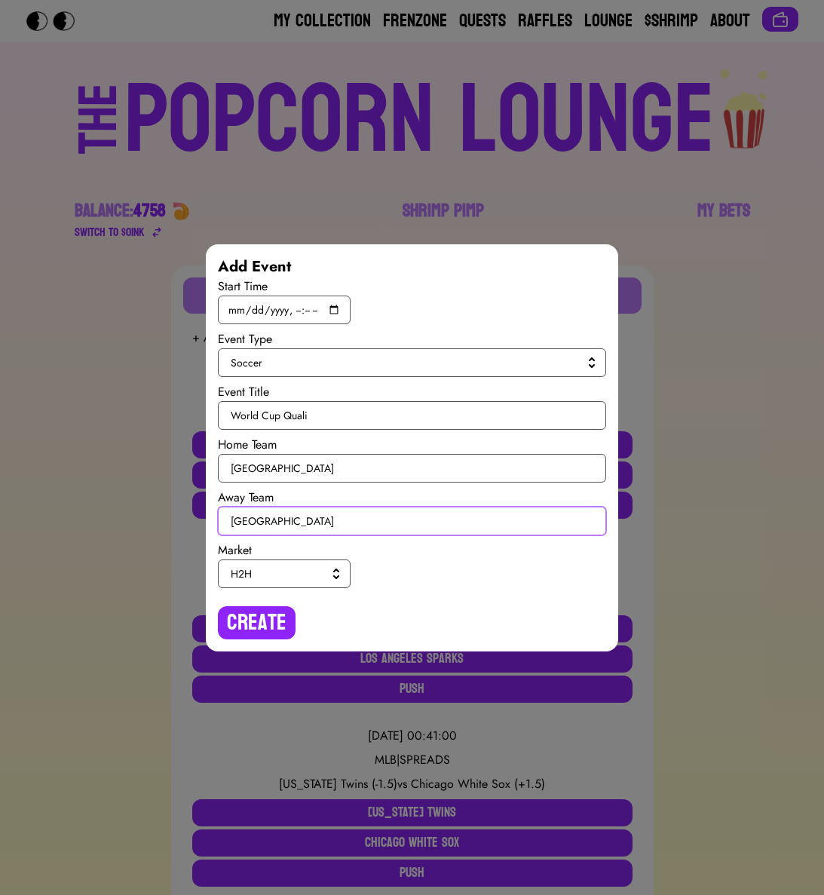
type input "[GEOGRAPHIC_DATA]"
click at [272, 581] on span "H2H" at bounding box center [281, 573] width 101 height 15
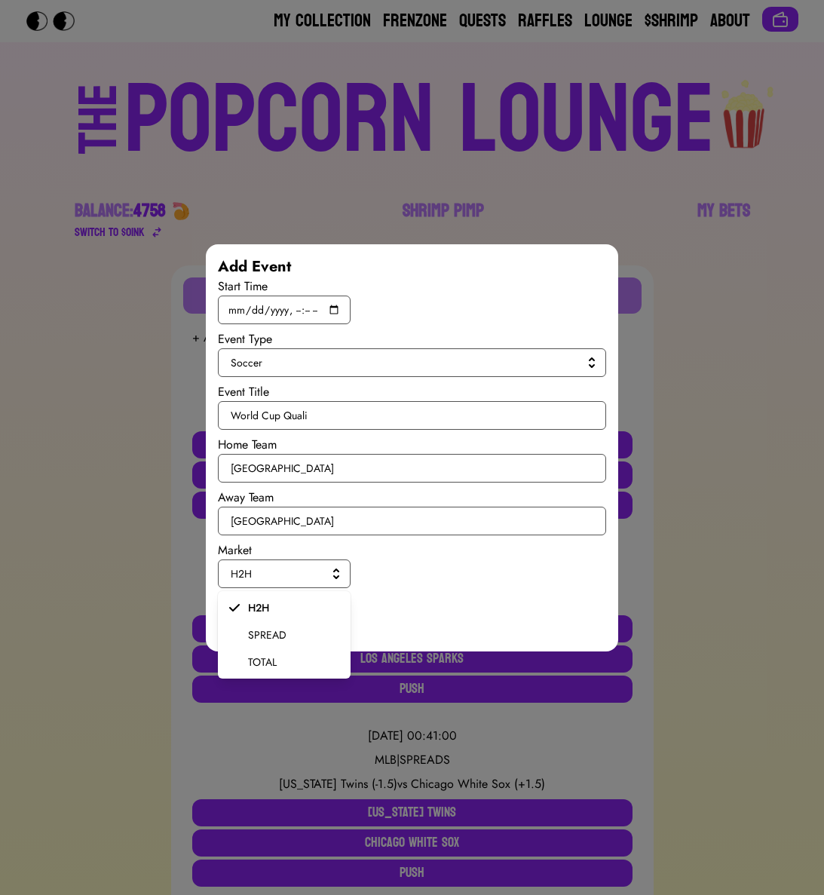
click at [271, 641] on span "SPREAD" at bounding box center [293, 634] width 90 height 15
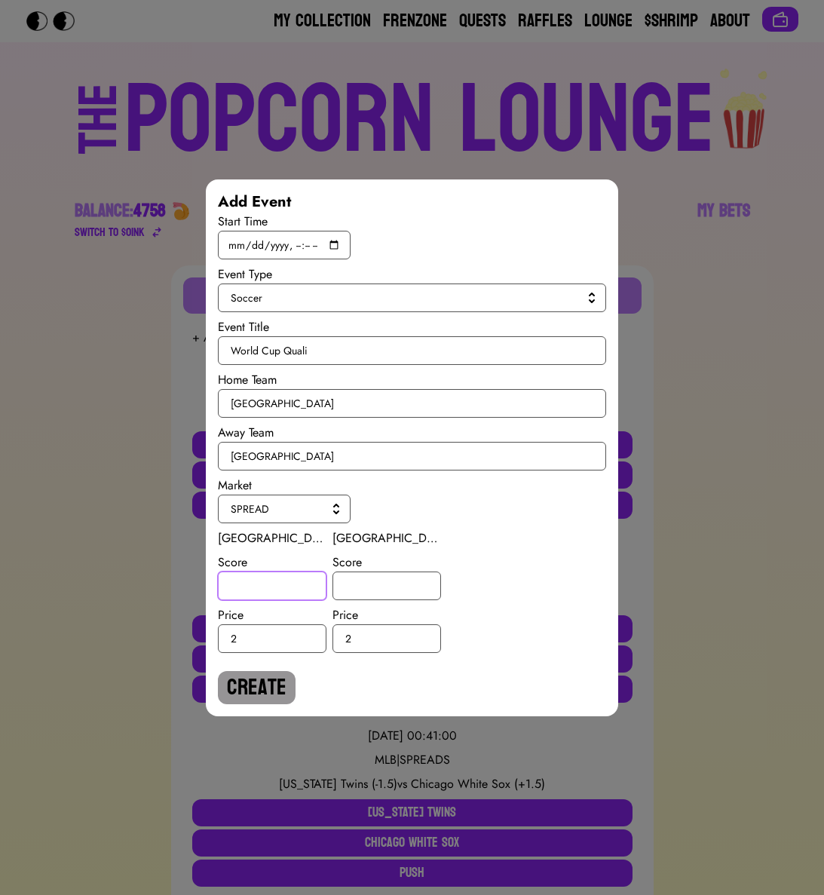
click at [268, 587] on input "number" at bounding box center [272, 586] width 109 height 29
type input "4"
type input "-4"
click at [253, 692] on button "Create" at bounding box center [257, 687] width 78 height 33
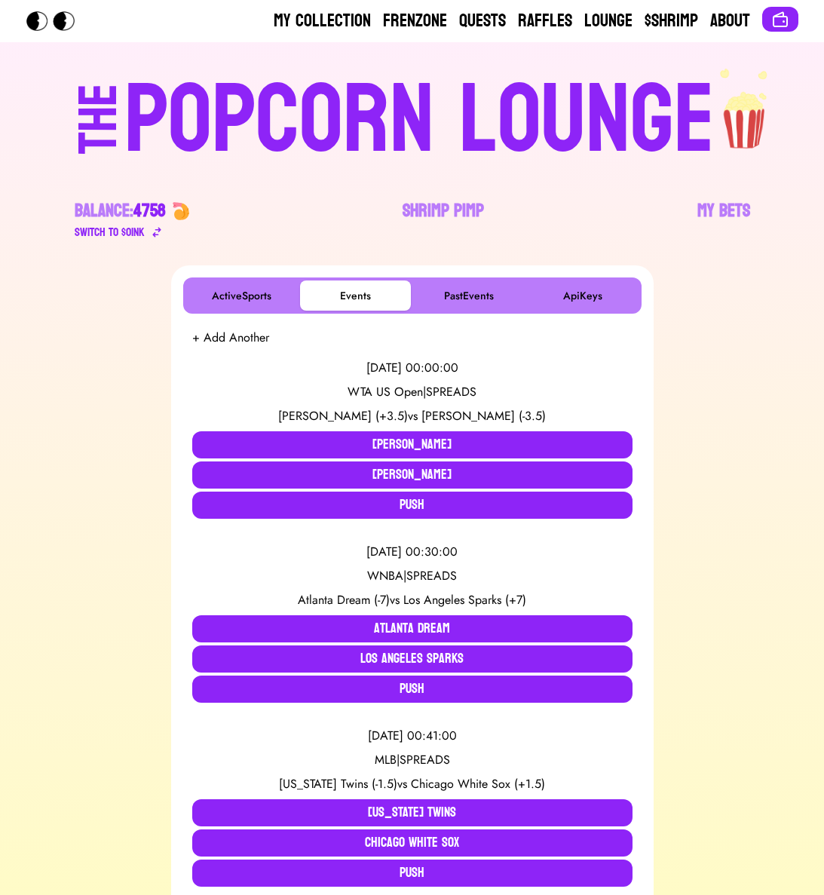
click at [238, 337] on button "+ Add Another" at bounding box center [230, 338] width 77 height 18
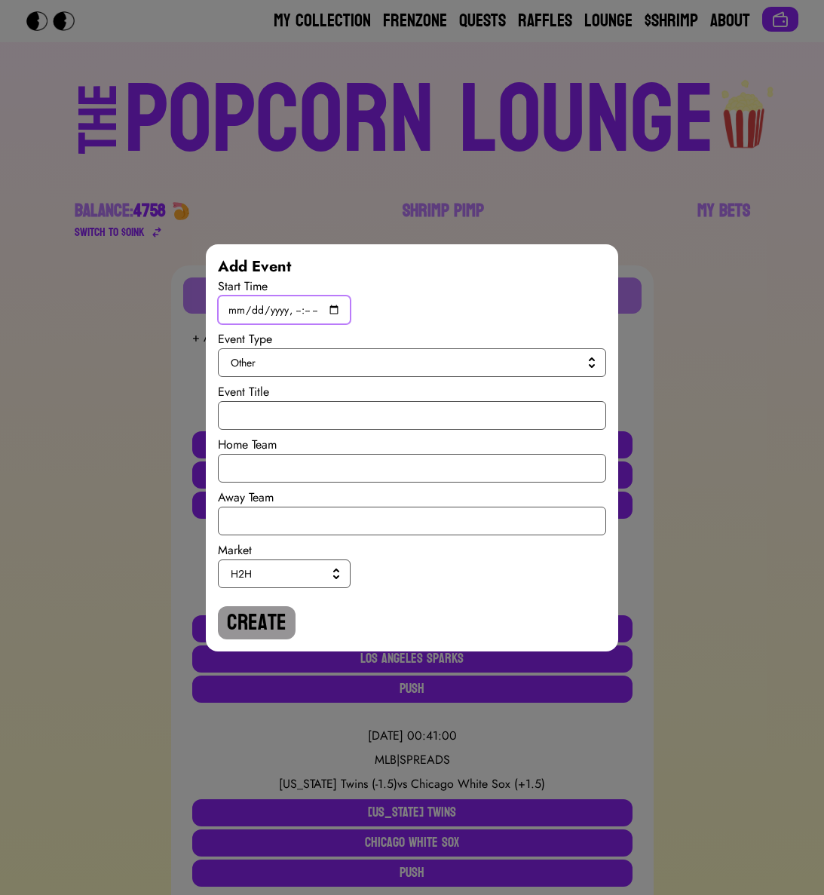
click at [331, 311] on input "datetime-local" at bounding box center [284, 310] width 133 height 29
type input "[DATE]T19:45"
click at [492, 348] on button "Other" at bounding box center [412, 362] width 388 height 29
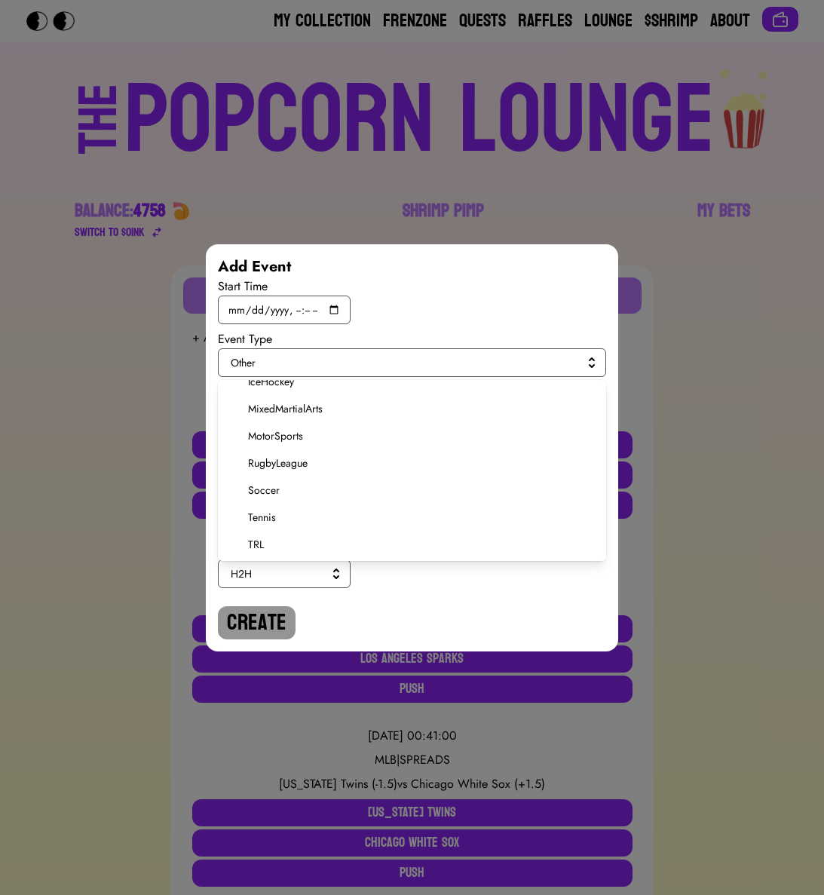
click at [271, 487] on span "Soccer" at bounding box center [421, 490] width 346 height 15
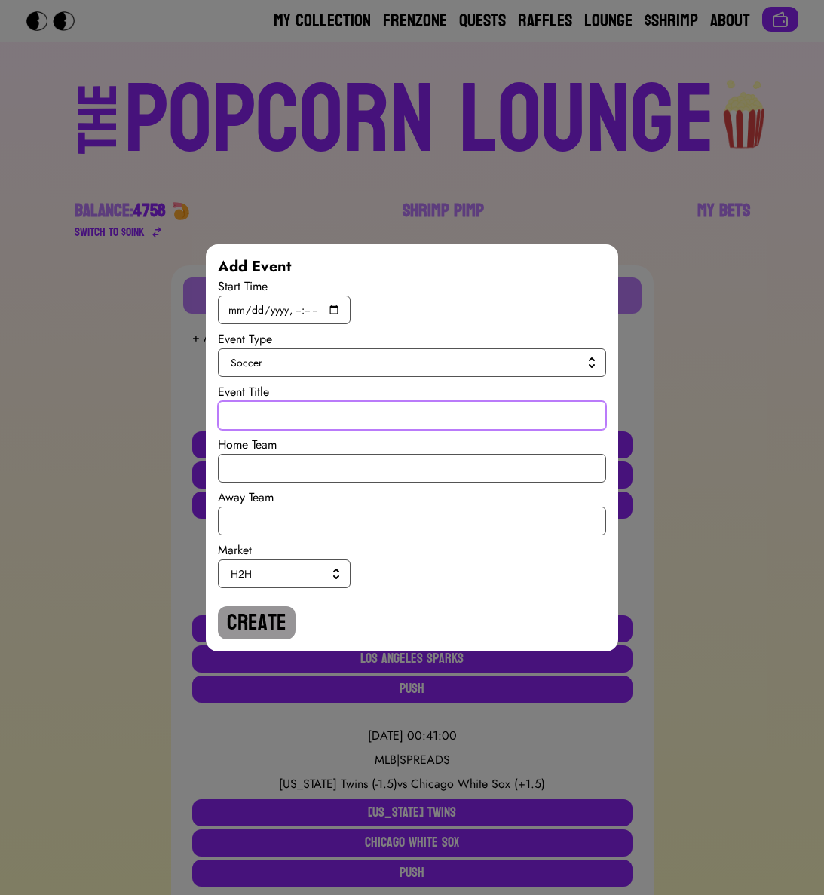
click at [270, 418] on input "text" at bounding box center [412, 415] width 388 height 29
paste input "World Cup Quali"
type input "World Cup Quali"
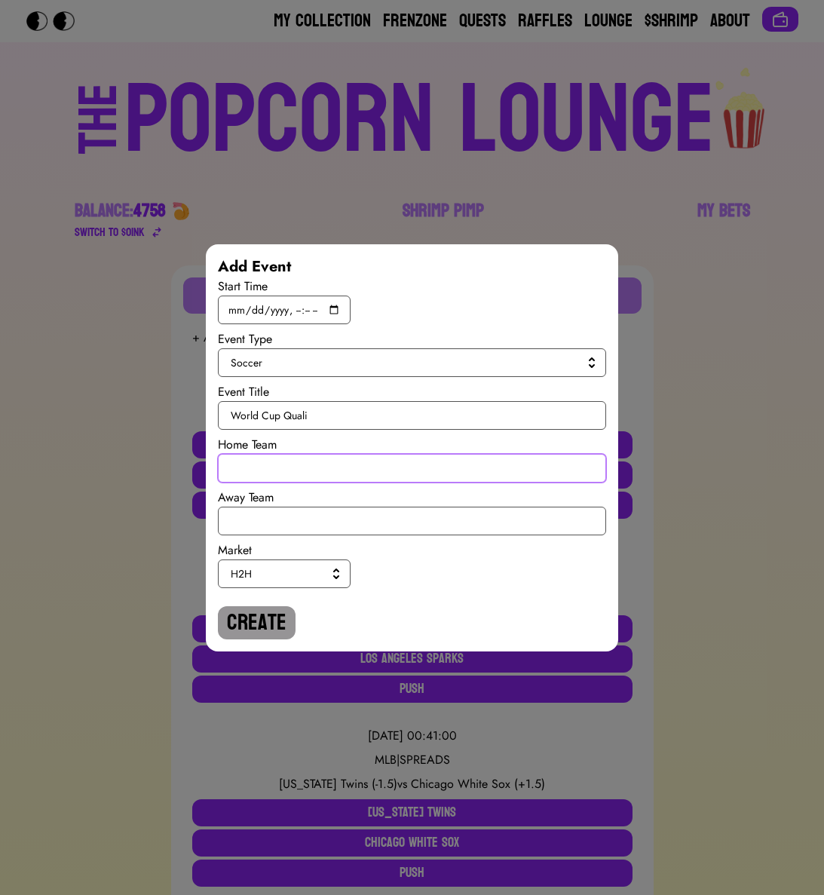
click at [273, 466] on input "text" at bounding box center [412, 468] width 388 height 29
type input "[GEOGRAPHIC_DATA]"
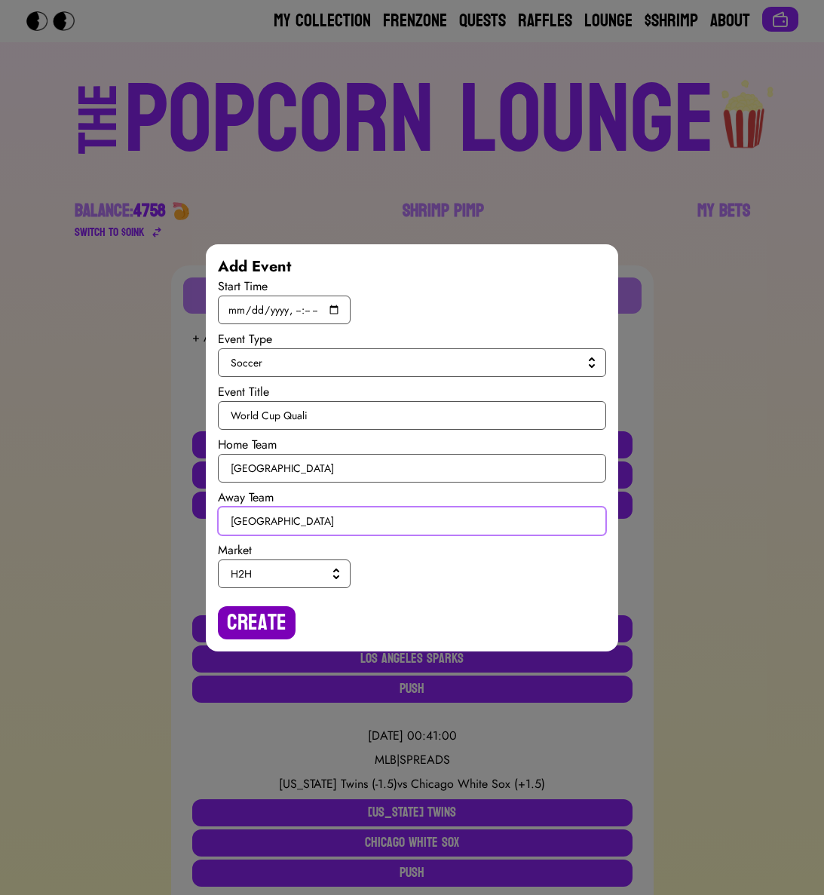
type input "[GEOGRAPHIC_DATA]"
click at [274, 616] on button "Create" at bounding box center [257, 622] width 78 height 33
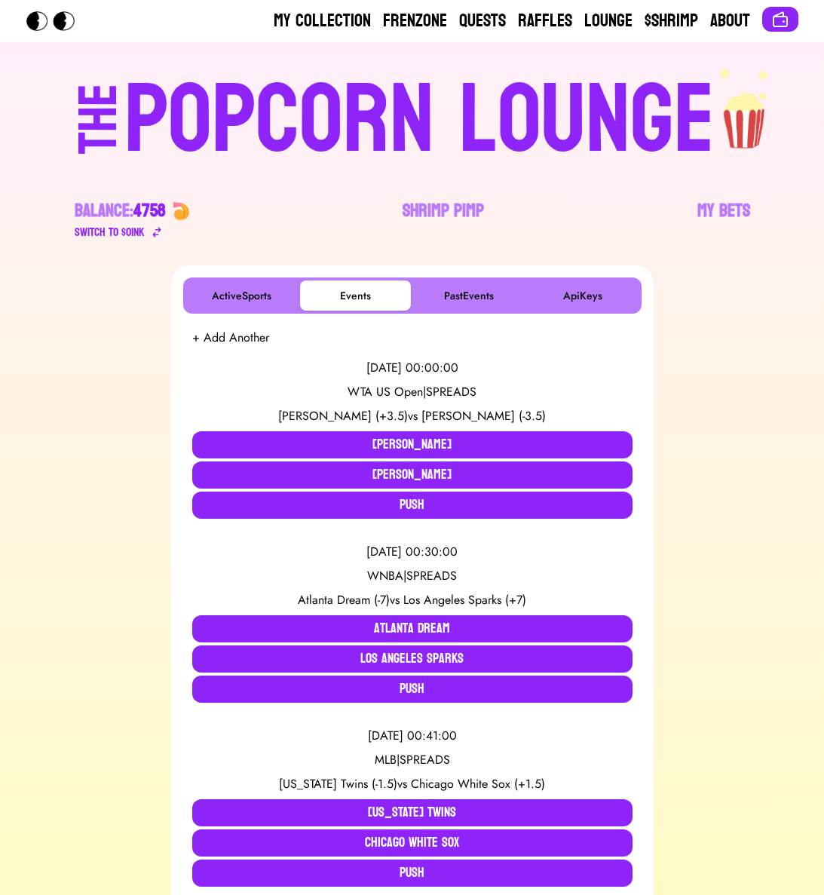
click at [246, 343] on button "+ Add Another" at bounding box center [230, 338] width 77 height 18
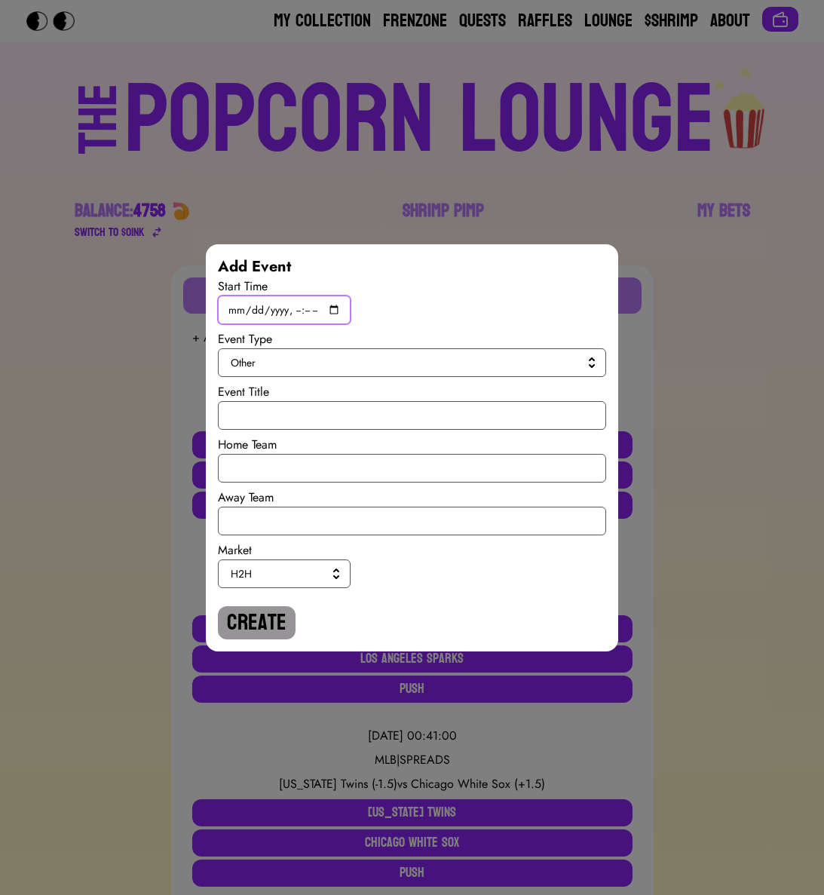
click at [336, 308] on input "datetime-local" at bounding box center [284, 310] width 133 height 29
type input "[DATE]T19:45"
click at [495, 357] on span "Other" at bounding box center [409, 362] width 357 height 15
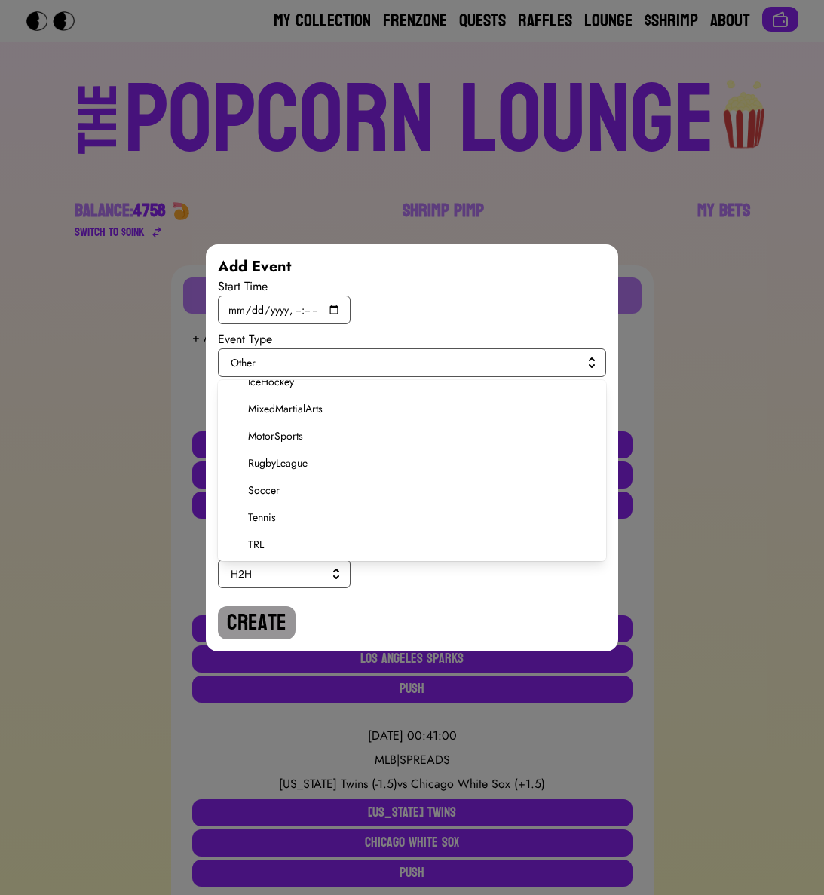
click at [278, 487] on span "Soccer" at bounding box center [421, 490] width 346 height 15
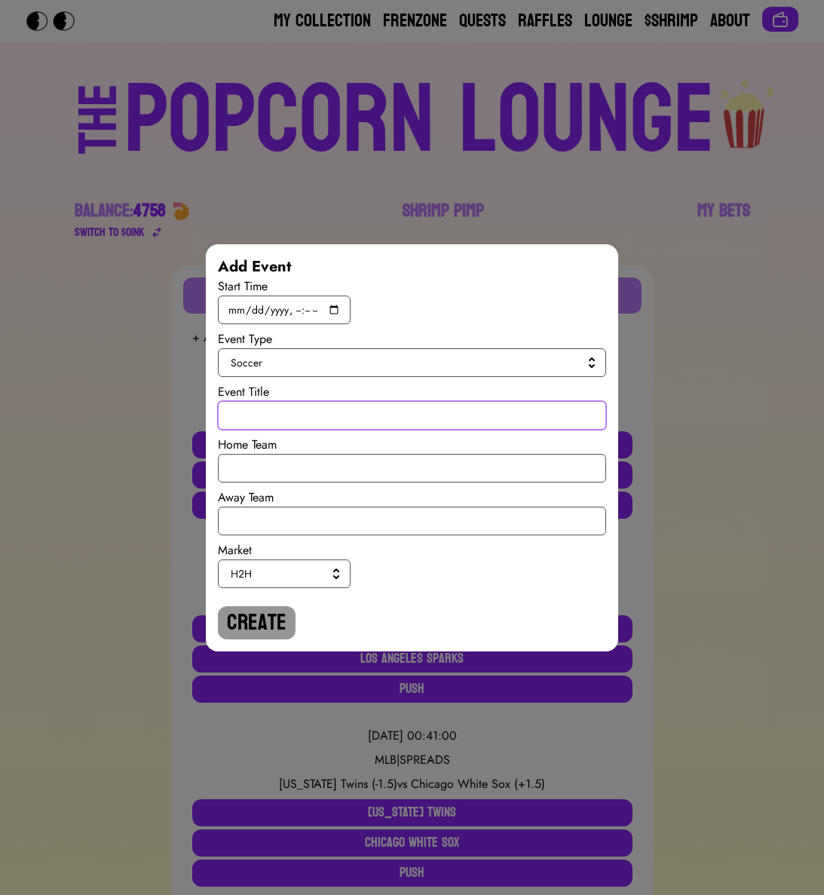
click at [278, 423] on input "text" at bounding box center [412, 415] width 388 height 29
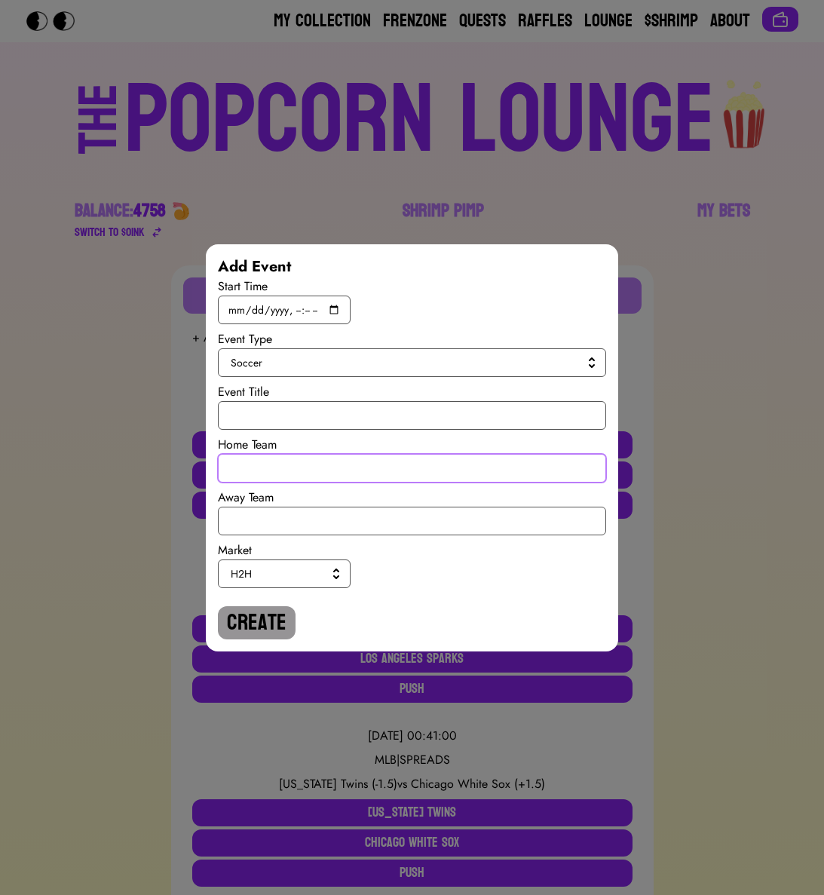
click at [260, 474] on input "text" at bounding box center [412, 468] width 388 height 29
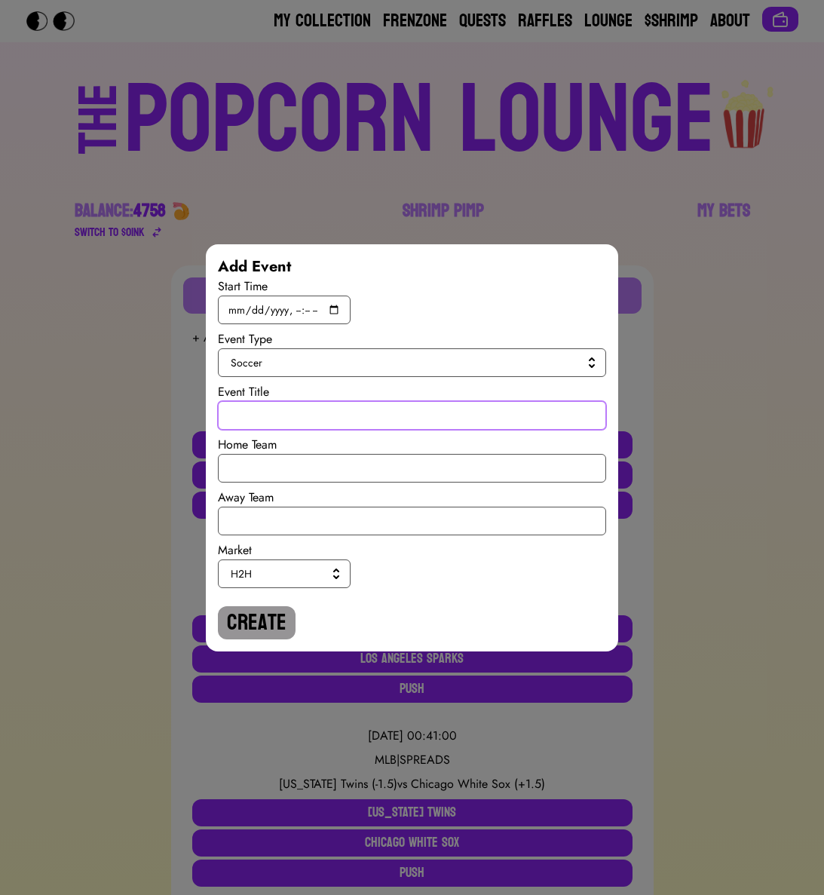
click at [256, 422] on input "text" at bounding box center [412, 415] width 388 height 29
paste input "World Cup Quali"
type input "World Cup Quali"
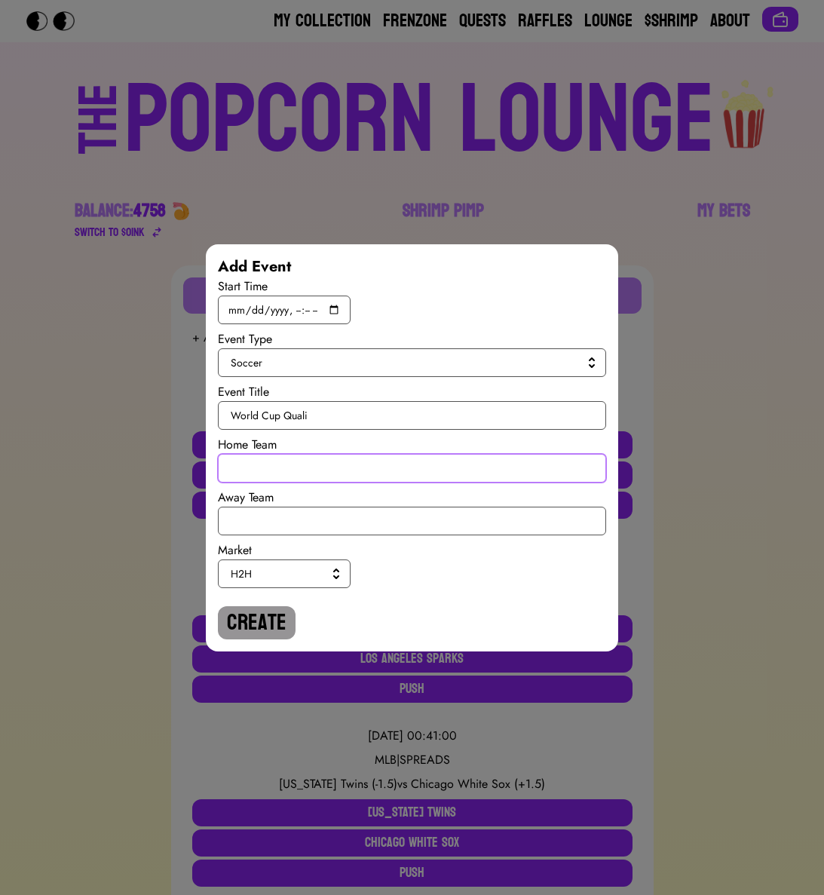
click at [256, 458] on input "text" at bounding box center [412, 468] width 388 height 29
type input "[GEOGRAPHIC_DATA]"
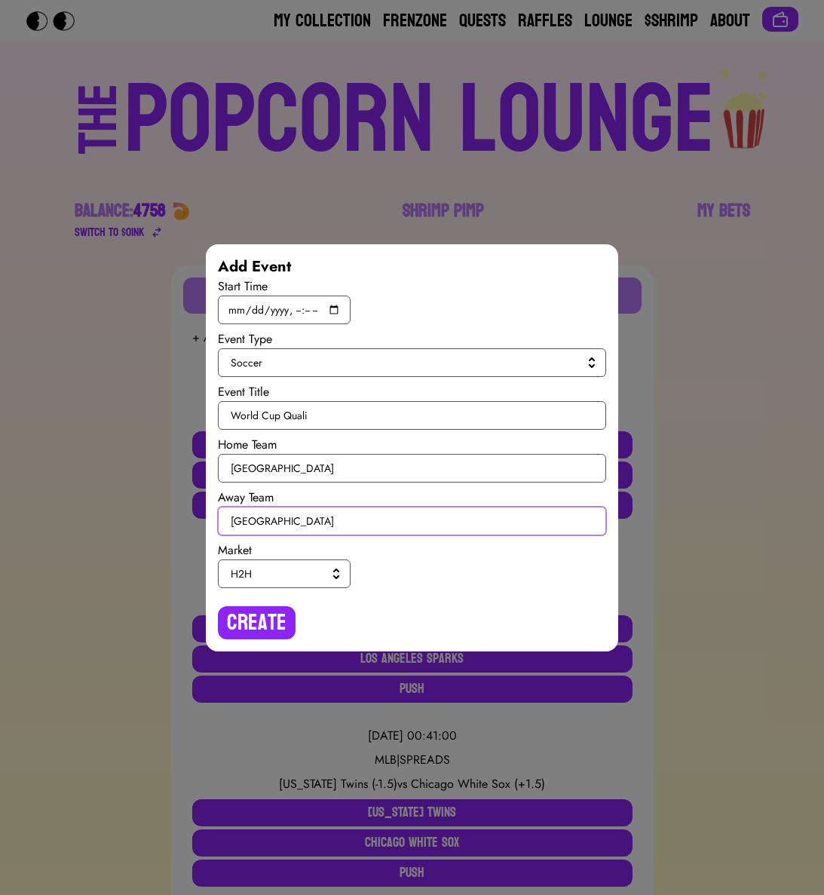
type input "[GEOGRAPHIC_DATA]"
click at [299, 570] on span "H2H" at bounding box center [281, 573] width 101 height 15
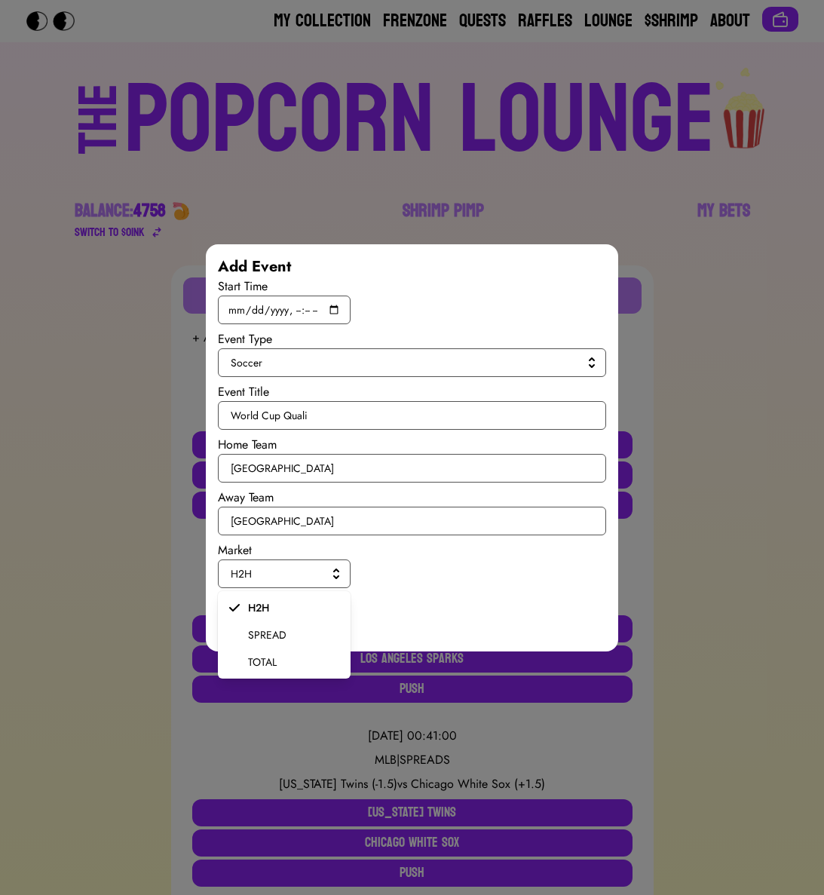
click at [290, 632] on span "SPREAD" at bounding box center [293, 634] width 90 height 15
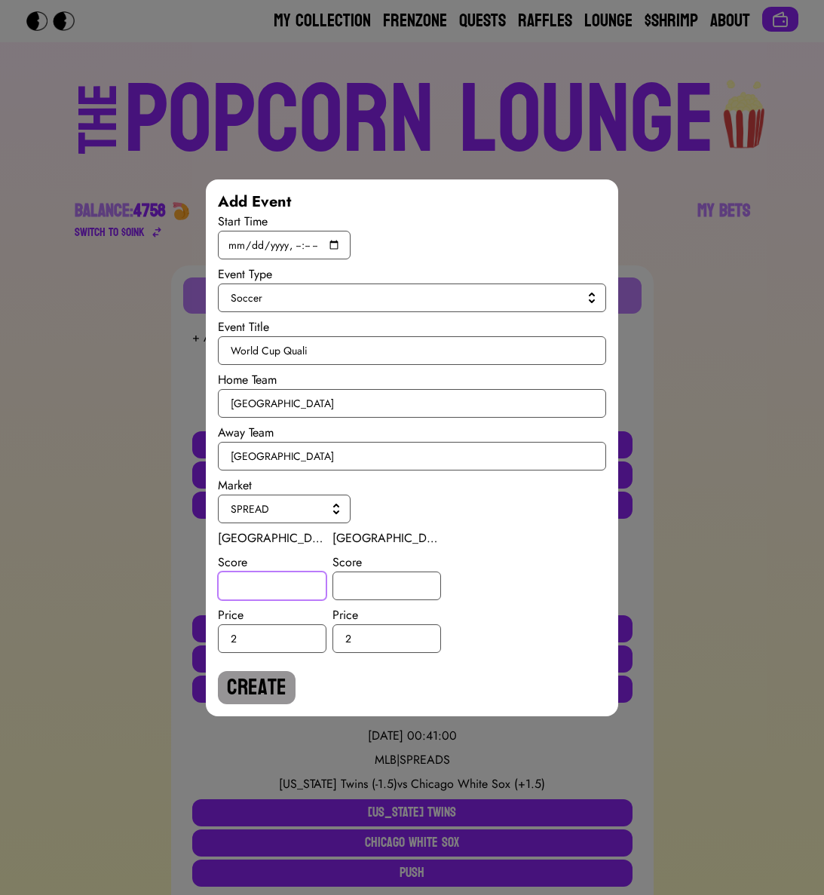
click at [272, 594] on input "number" at bounding box center [272, 586] width 109 height 29
type input "-1.5"
type input "1.5"
click at [252, 685] on button "Create" at bounding box center [257, 687] width 78 height 33
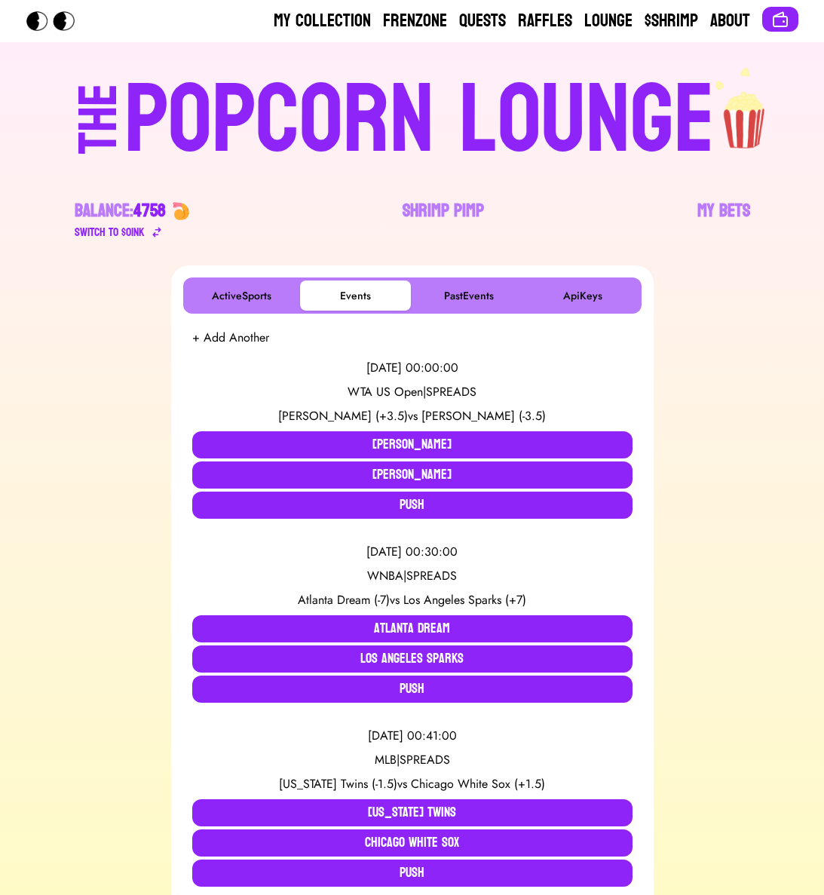
click at [249, 350] on div "[DATE] 00:00:00 WTA US Open | SPREADS [PERSON_NAME] (+3.5) vs [PERSON_NAME] (-3…" at bounding box center [412, 439] width 440 height 184
click at [249, 342] on button "+ Add Another" at bounding box center [230, 338] width 77 height 18
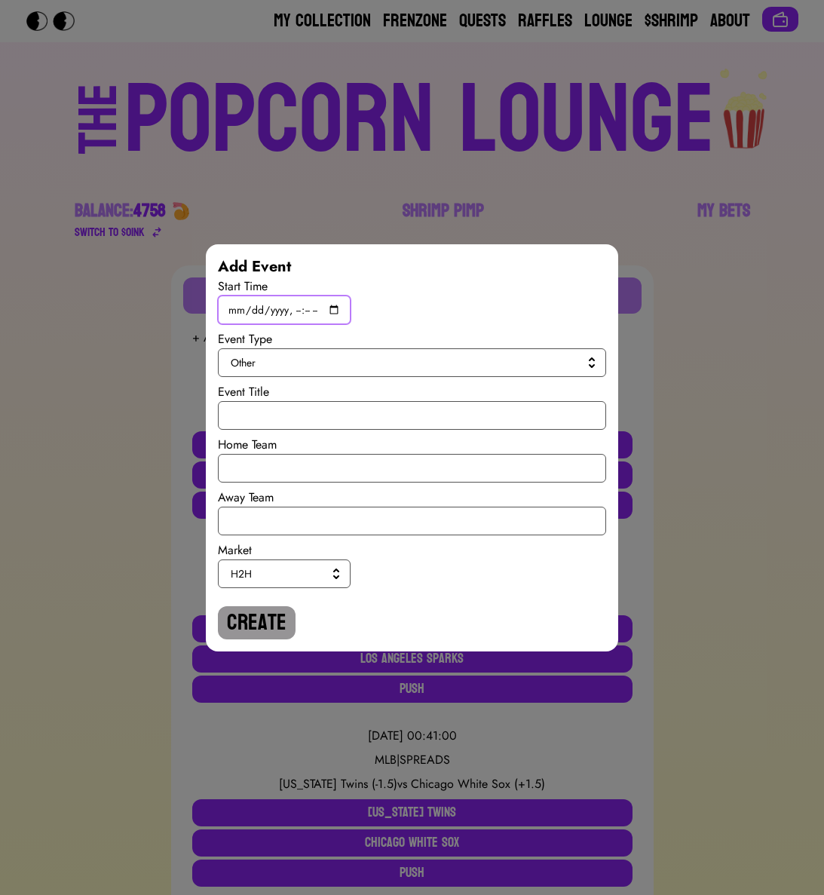
click at [336, 309] on input "datetime-local" at bounding box center [284, 310] width 133 height 29
type input "[DATE]T19:45"
click at [479, 305] on div "Start Time" at bounding box center [412, 301] width 388 height 47
click at [311, 364] on span "Other" at bounding box center [409, 362] width 357 height 15
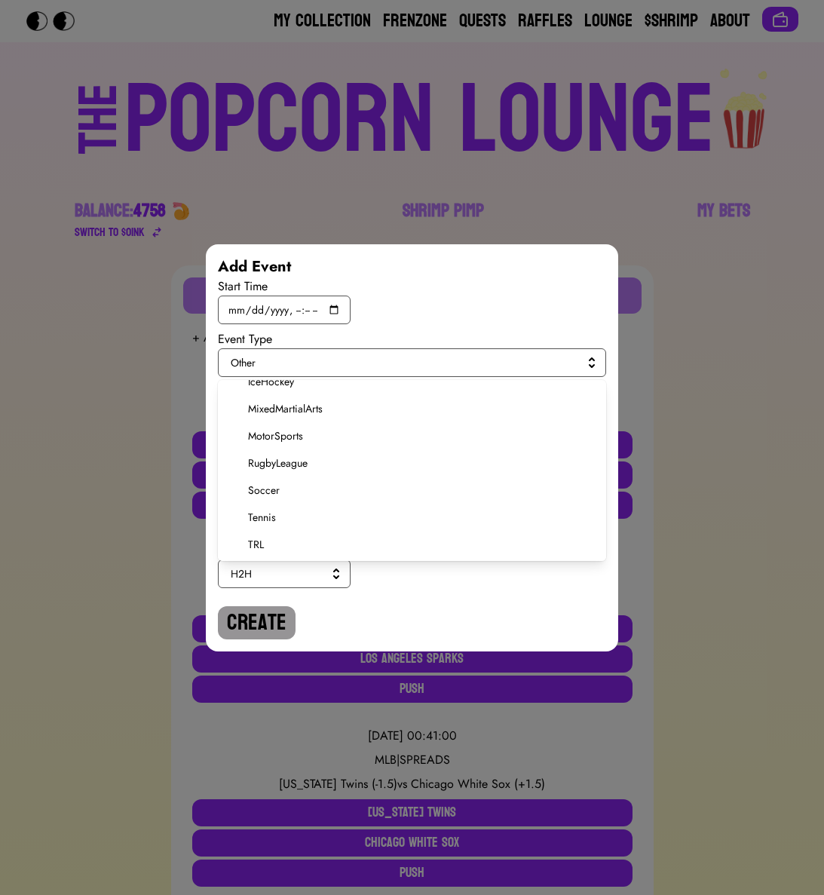
click at [277, 489] on span "Soccer" at bounding box center [421, 490] width 346 height 15
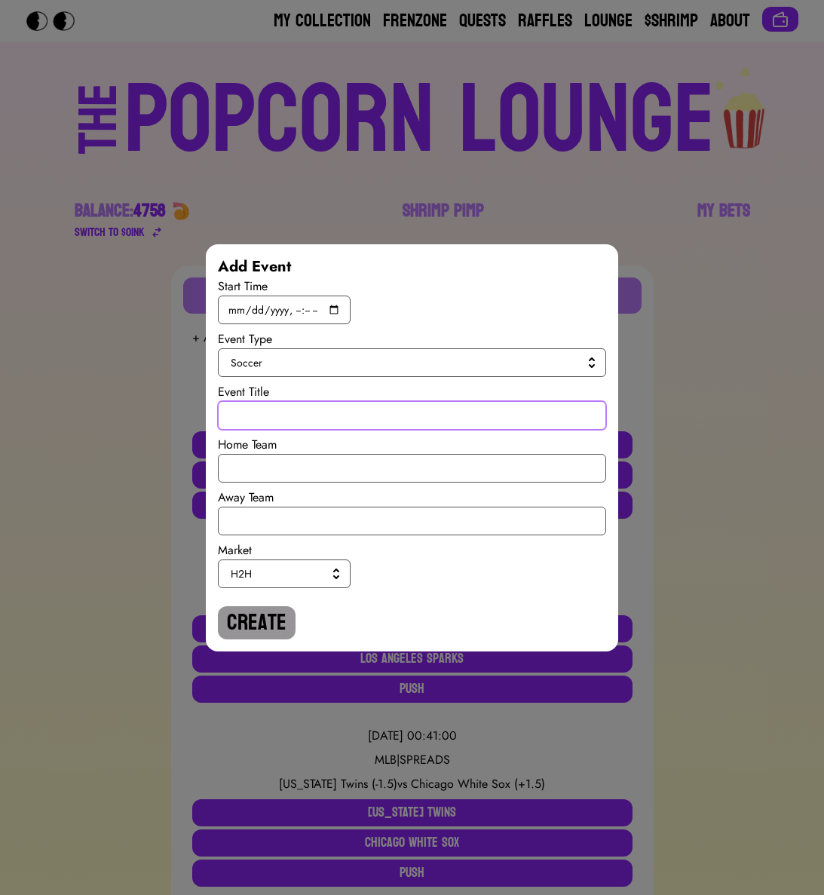
click at [285, 412] on input "text" at bounding box center [412, 415] width 388 height 29
paste input "World Cup Quali"
type input "World Cup Quali"
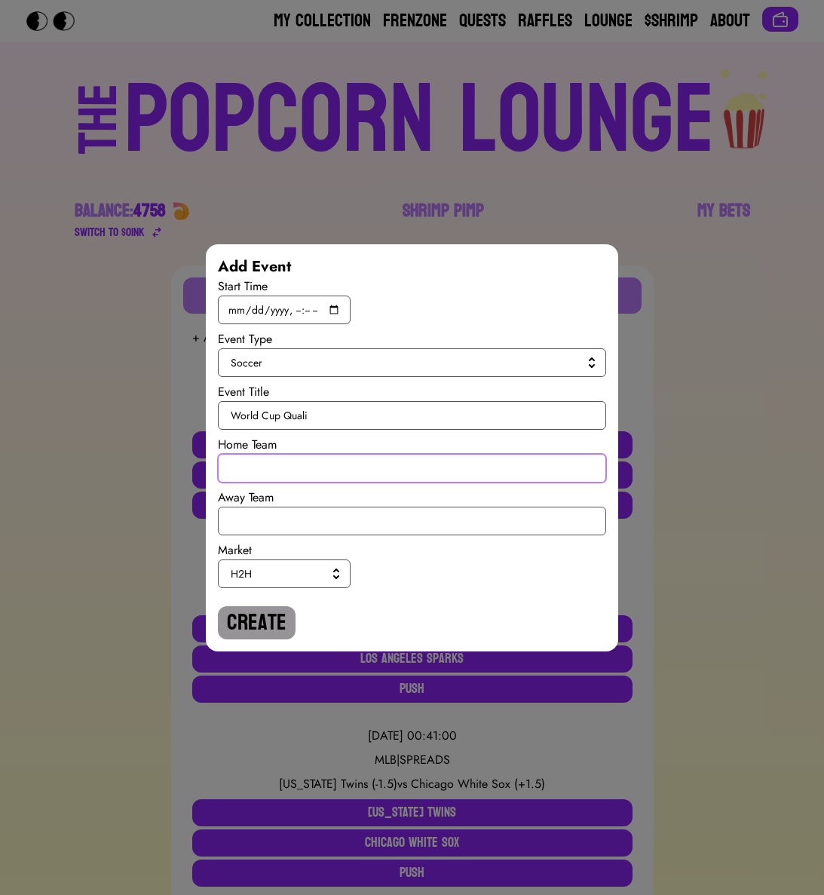
click at [296, 474] on input "text" at bounding box center [412, 468] width 388 height 29
type input "[GEOGRAPHIC_DATA]"
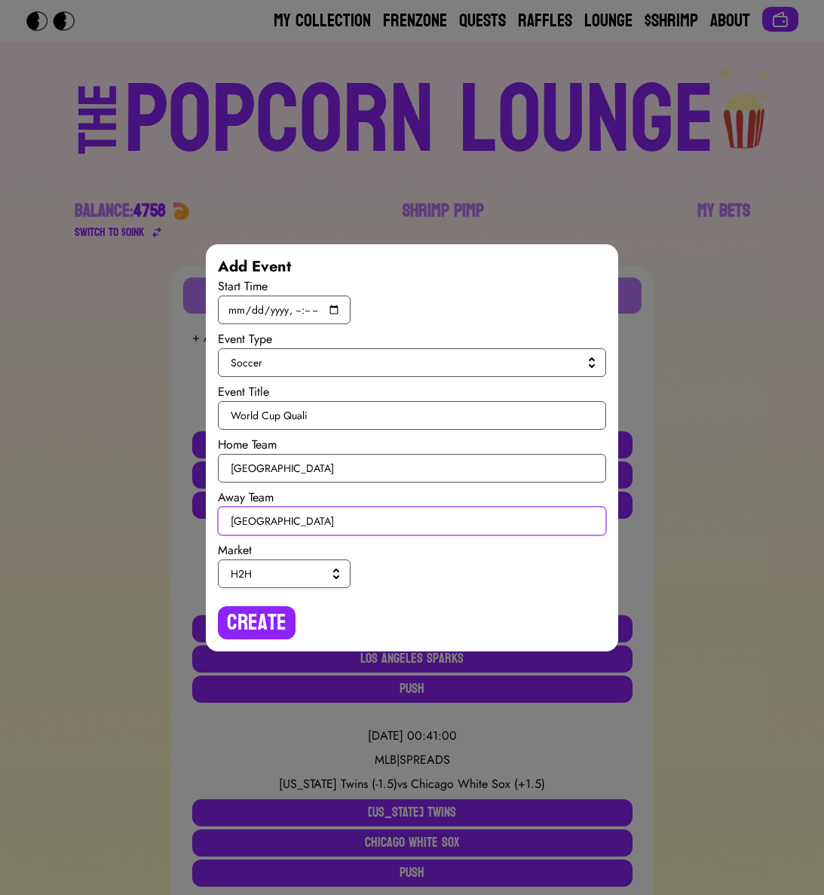
type input "[GEOGRAPHIC_DATA]"
click at [310, 569] on span "H2H" at bounding box center [281, 573] width 101 height 15
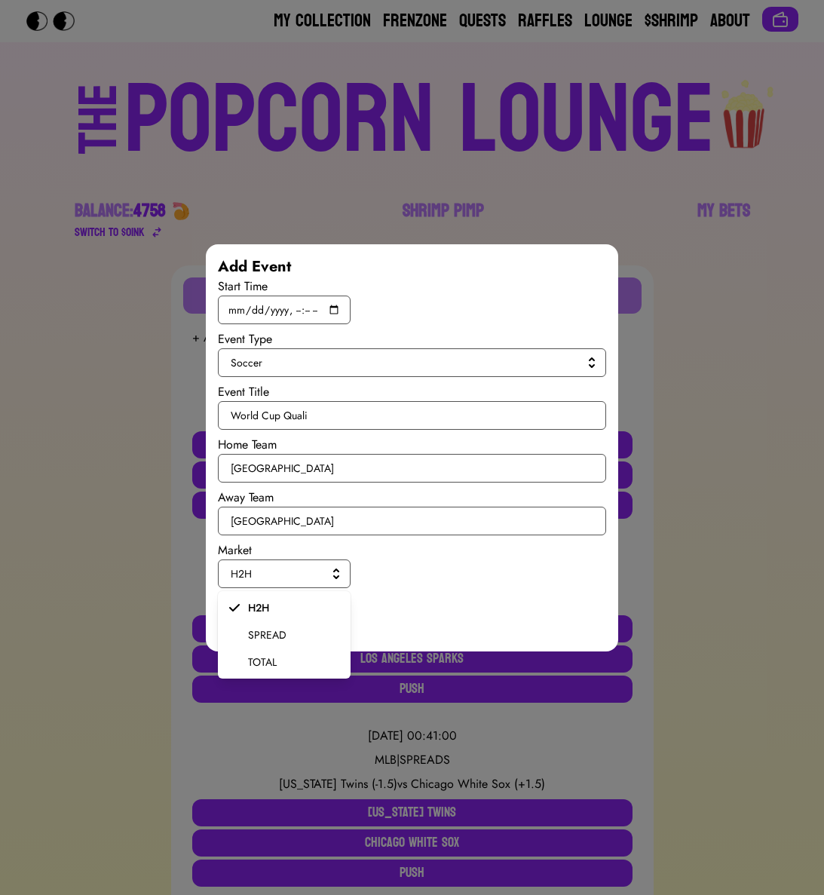
click at [283, 636] on span "SPREAD" at bounding box center [293, 634] width 90 height 15
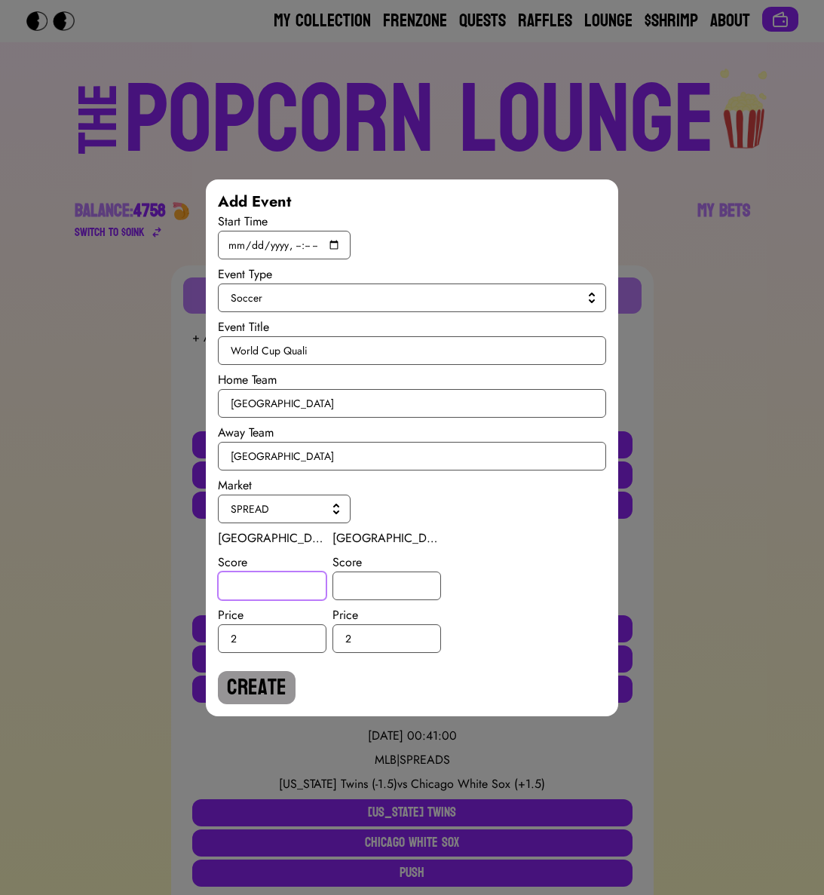
click at [271, 588] on input "number" at bounding box center [272, 586] width 109 height 29
type input "1"
type input "-1"
click at [260, 684] on button "Create" at bounding box center [257, 687] width 78 height 33
